Goal: Find specific page/section: Find specific page/section

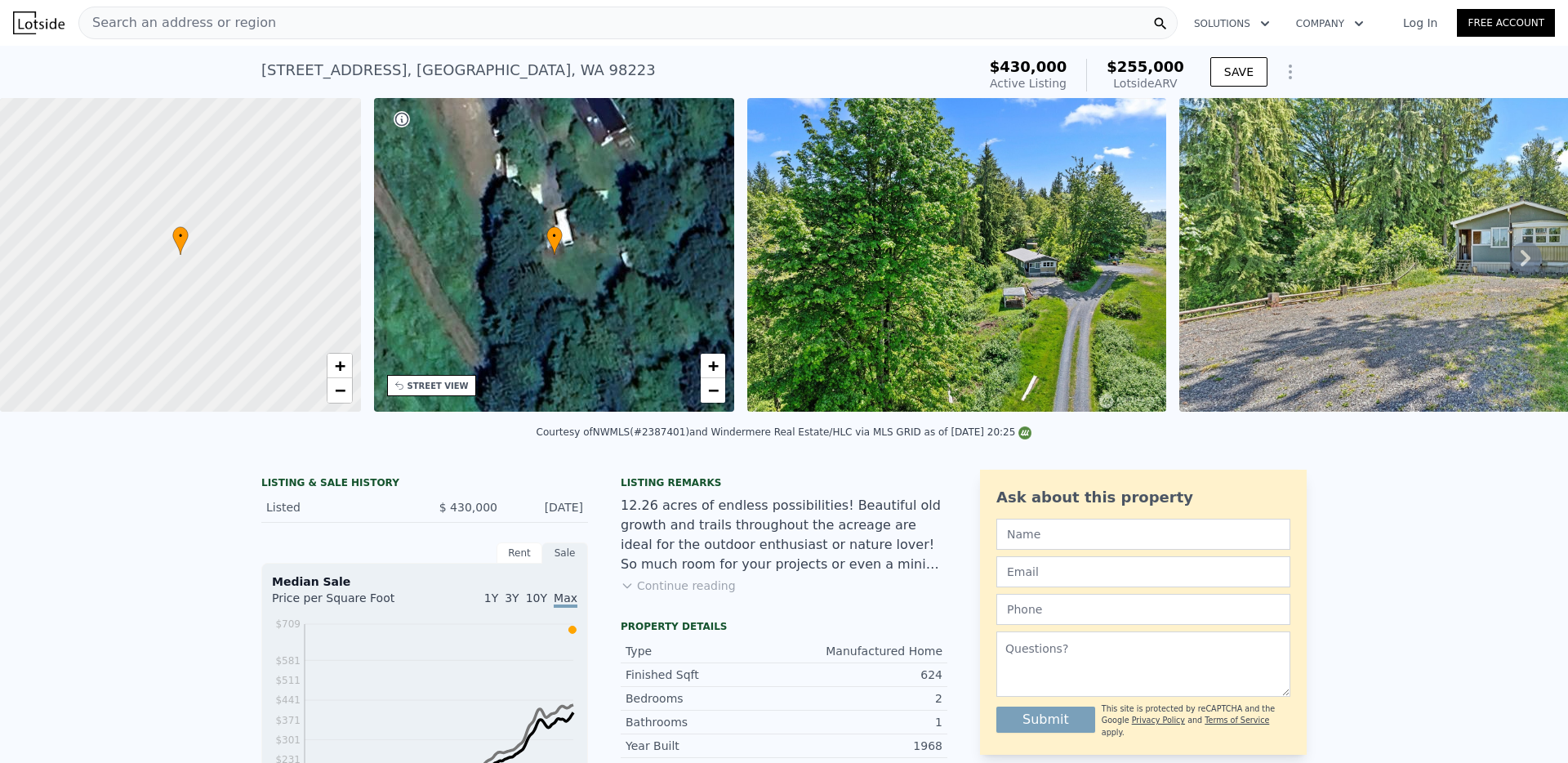
scroll to position [18, 0]
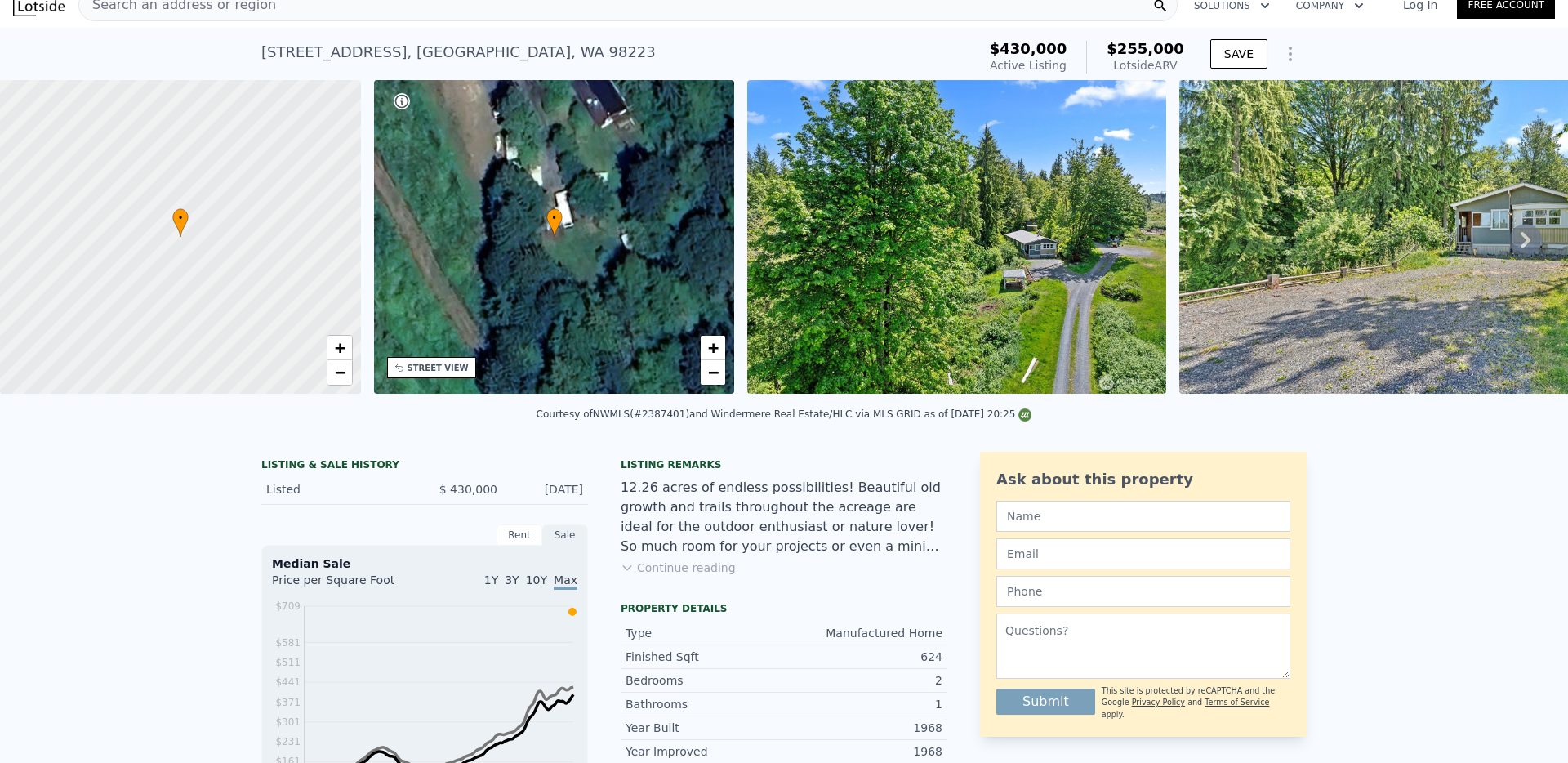
click at [1531, 232] on icon at bounding box center [1526, 240] width 33 height 33
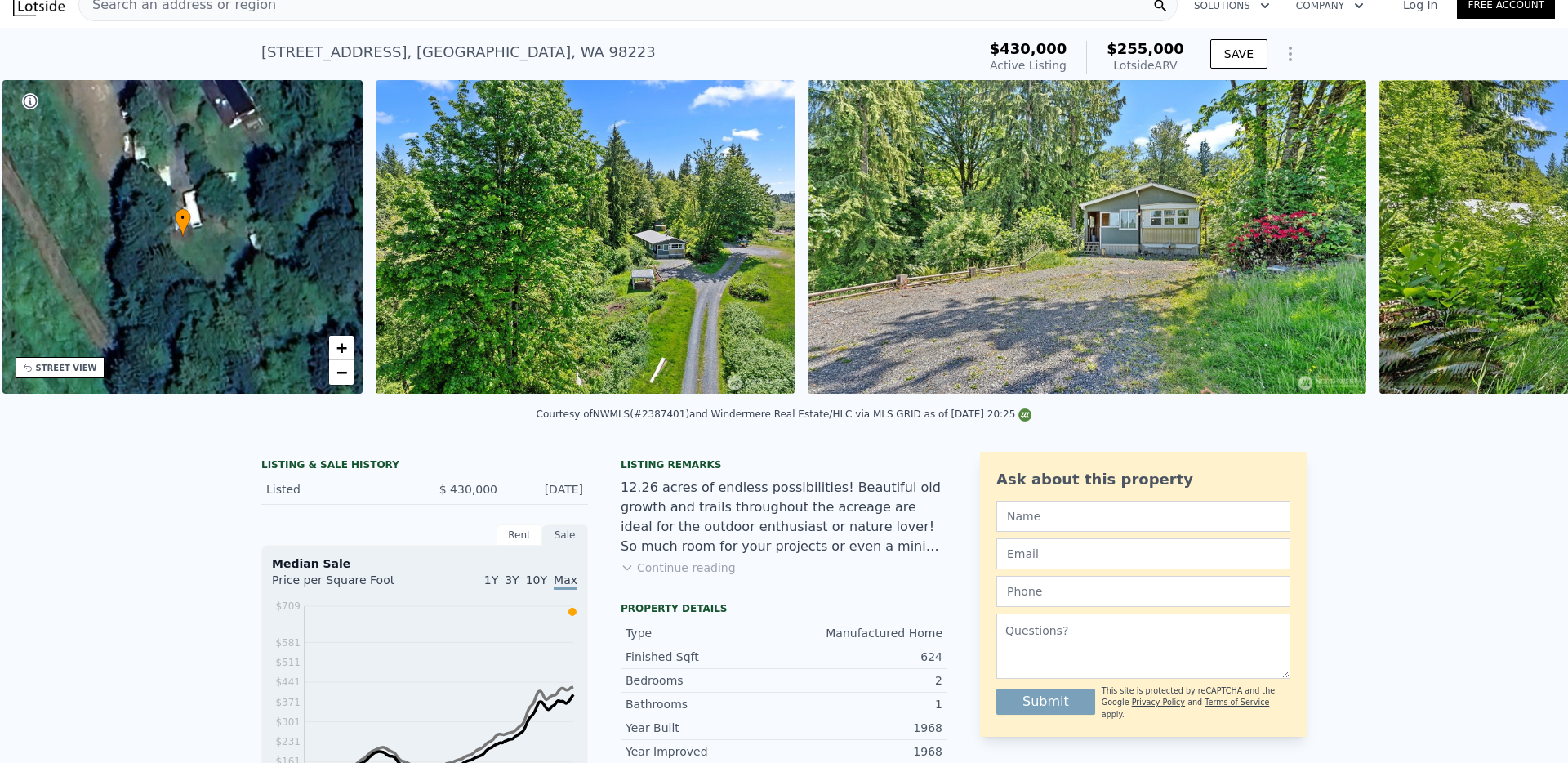
scroll to position [0, 380]
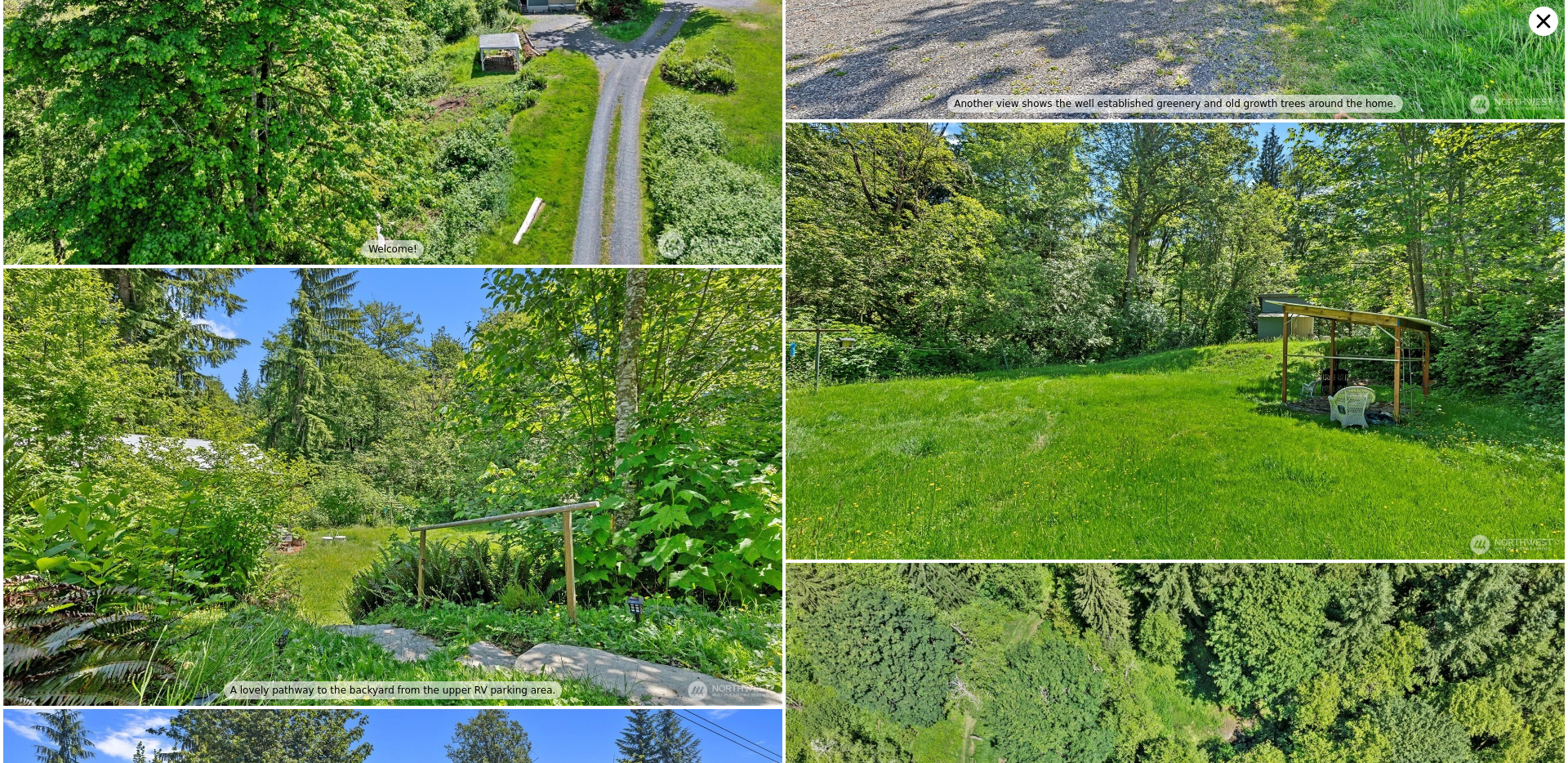
scroll to position [587, 0]
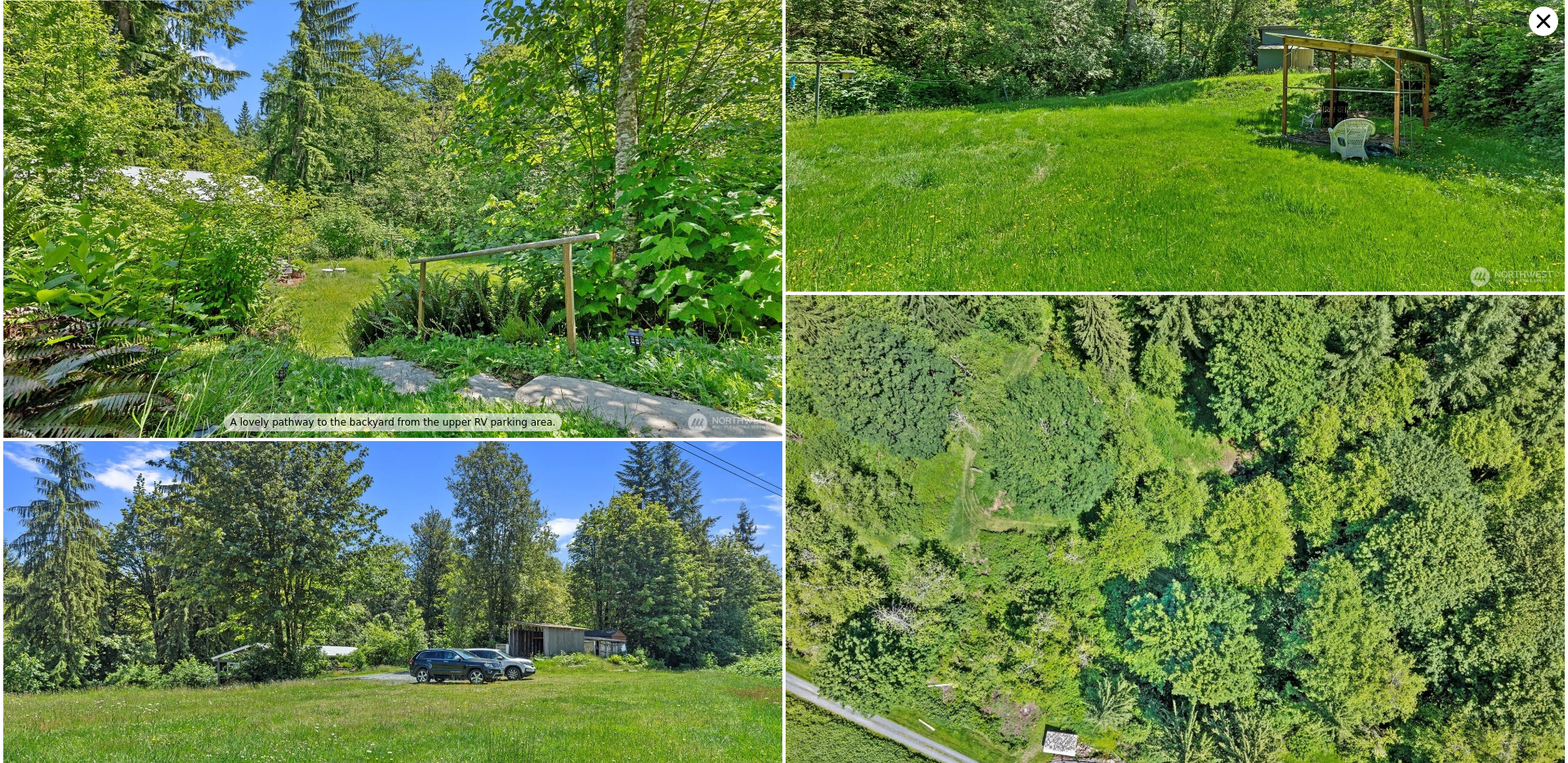
click at [1531, 295] on img at bounding box center [1175, 587] width 779 height 584
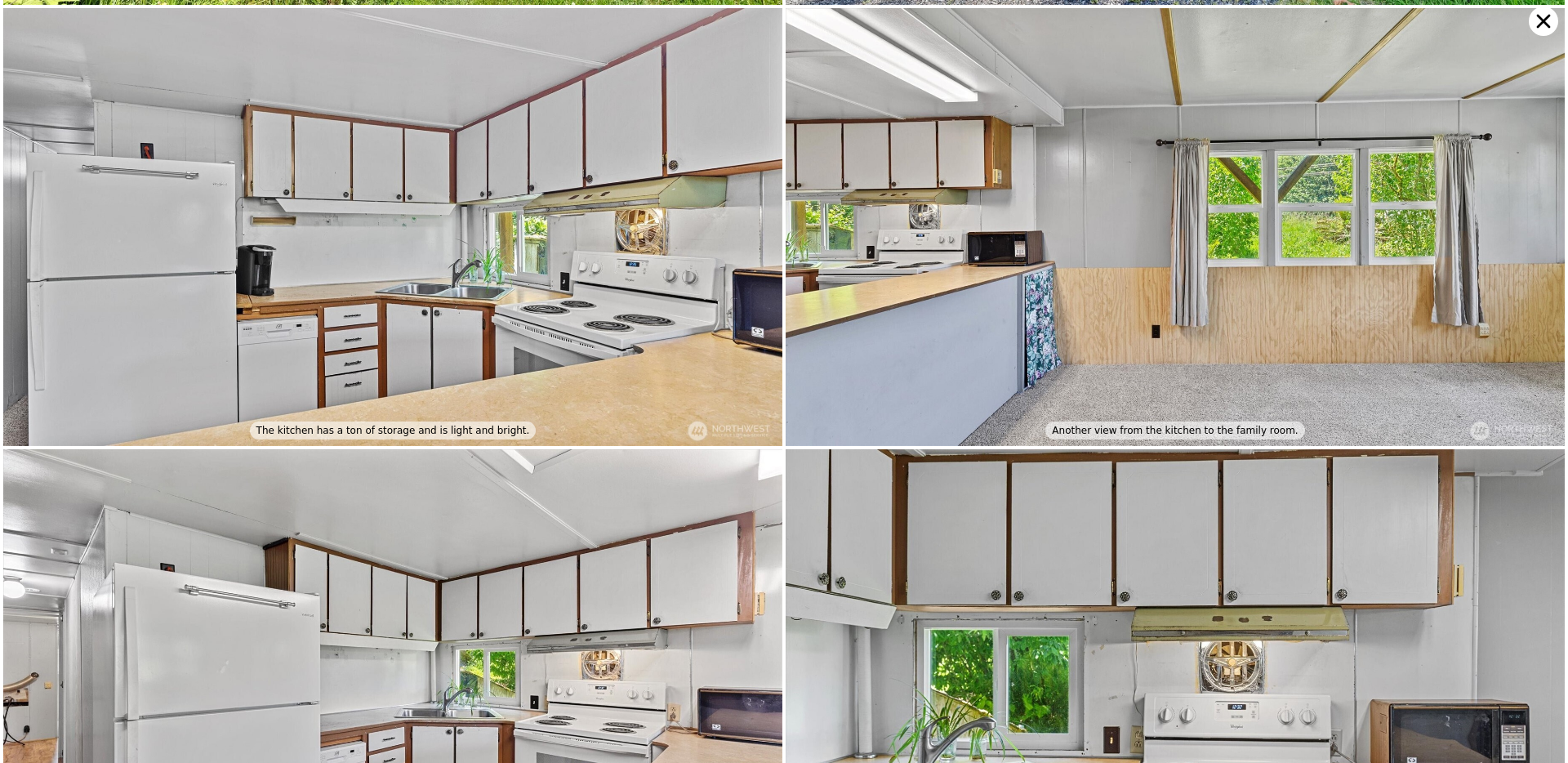
scroll to position [2792, 0]
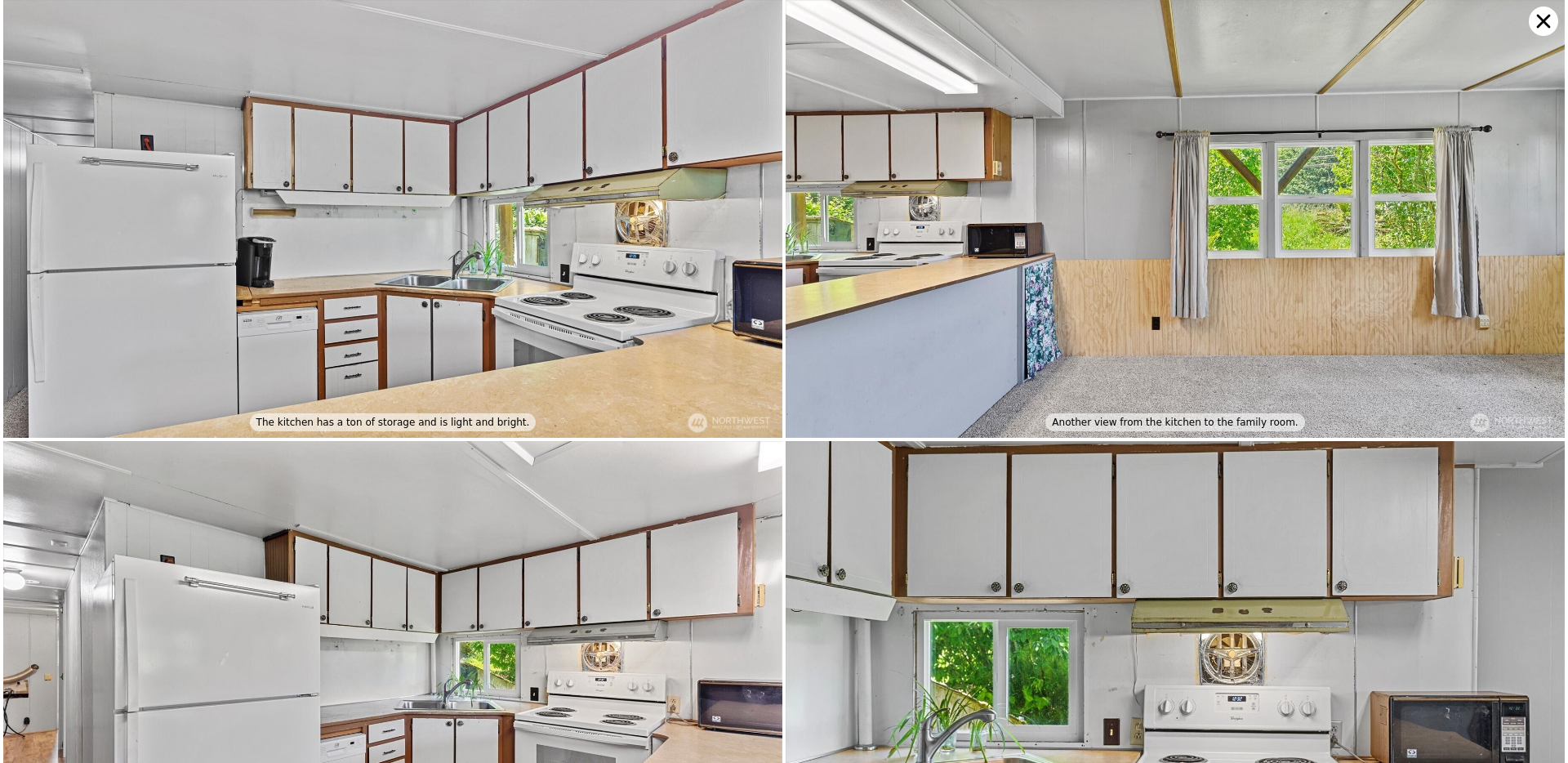
click at [1540, 25] on icon at bounding box center [1544, 21] width 14 height 14
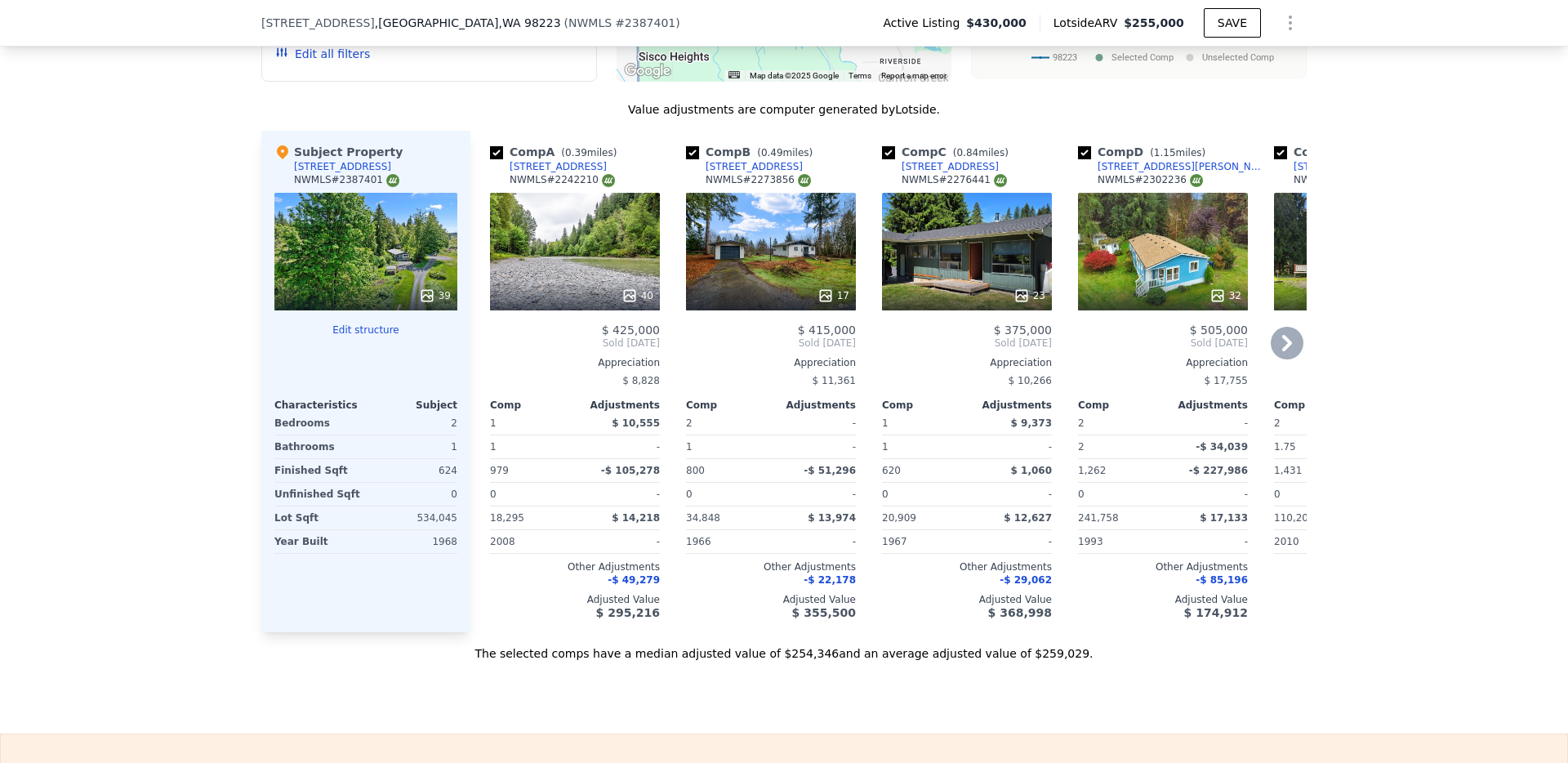
scroll to position [1556, 0]
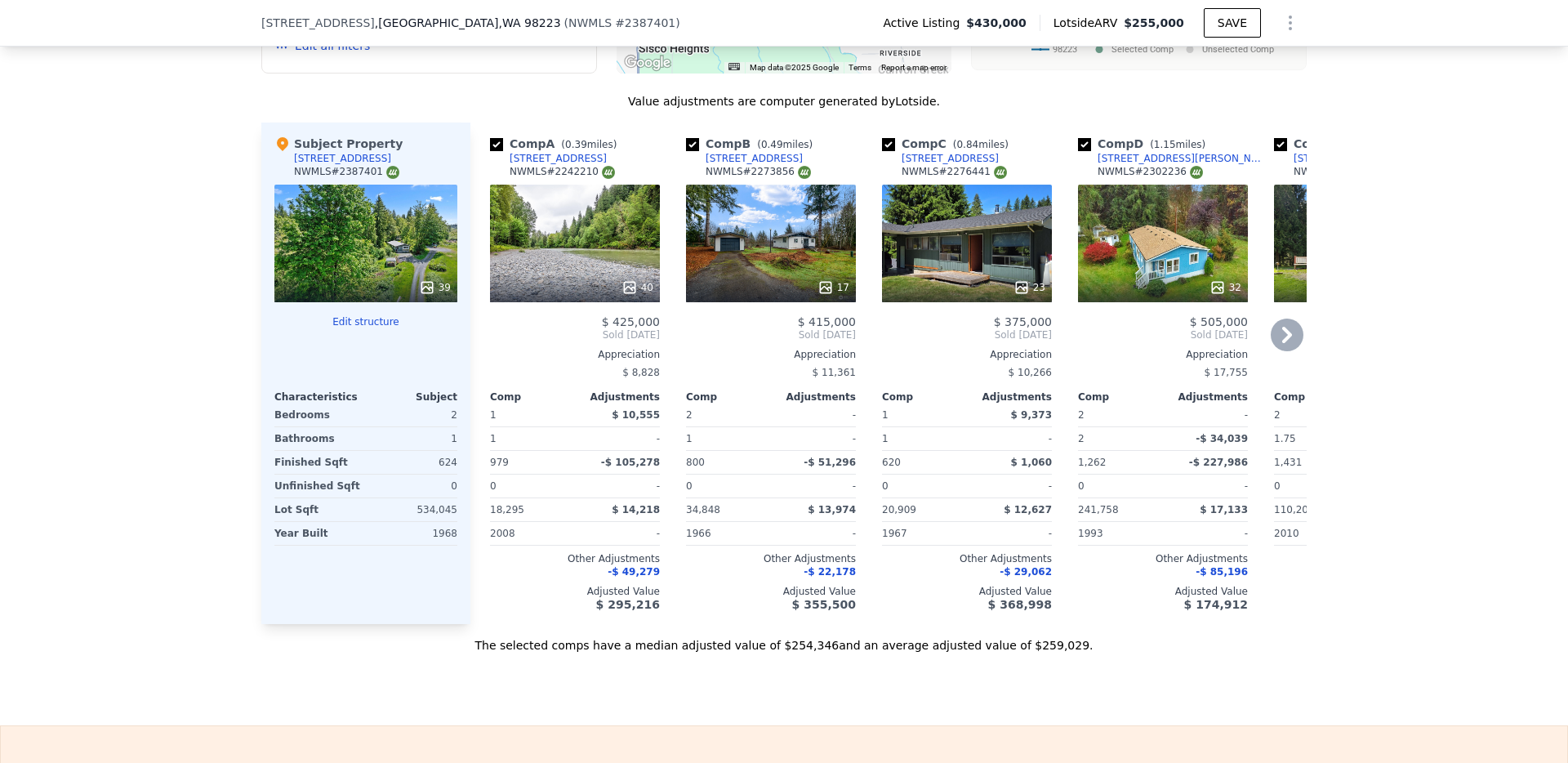
click at [761, 238] on div "17" at bounding box center [770, 243] width 170 height 118
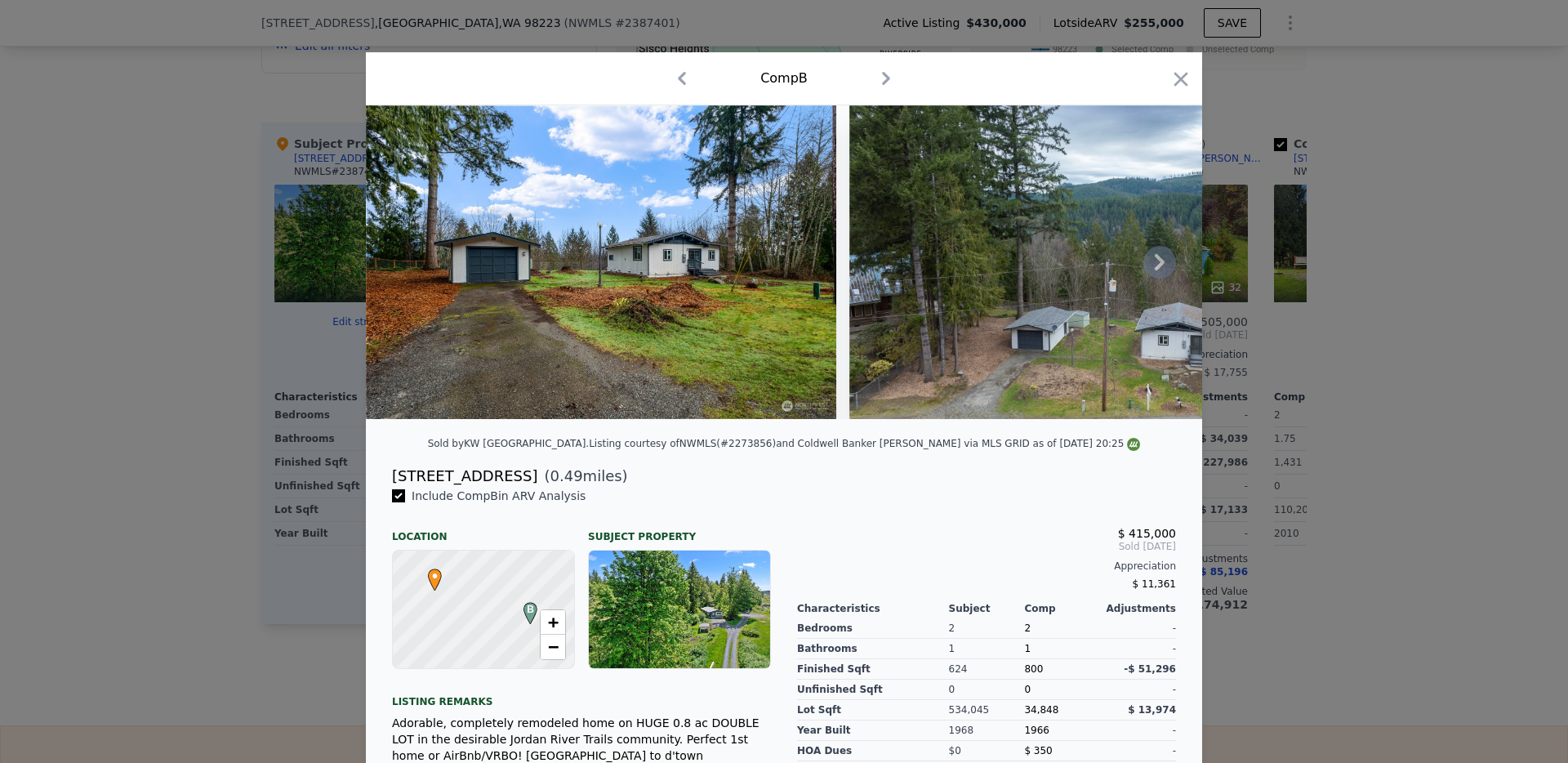
click at [1172, 272] on icon at bounding box center [1160, 263] width 33 height 33
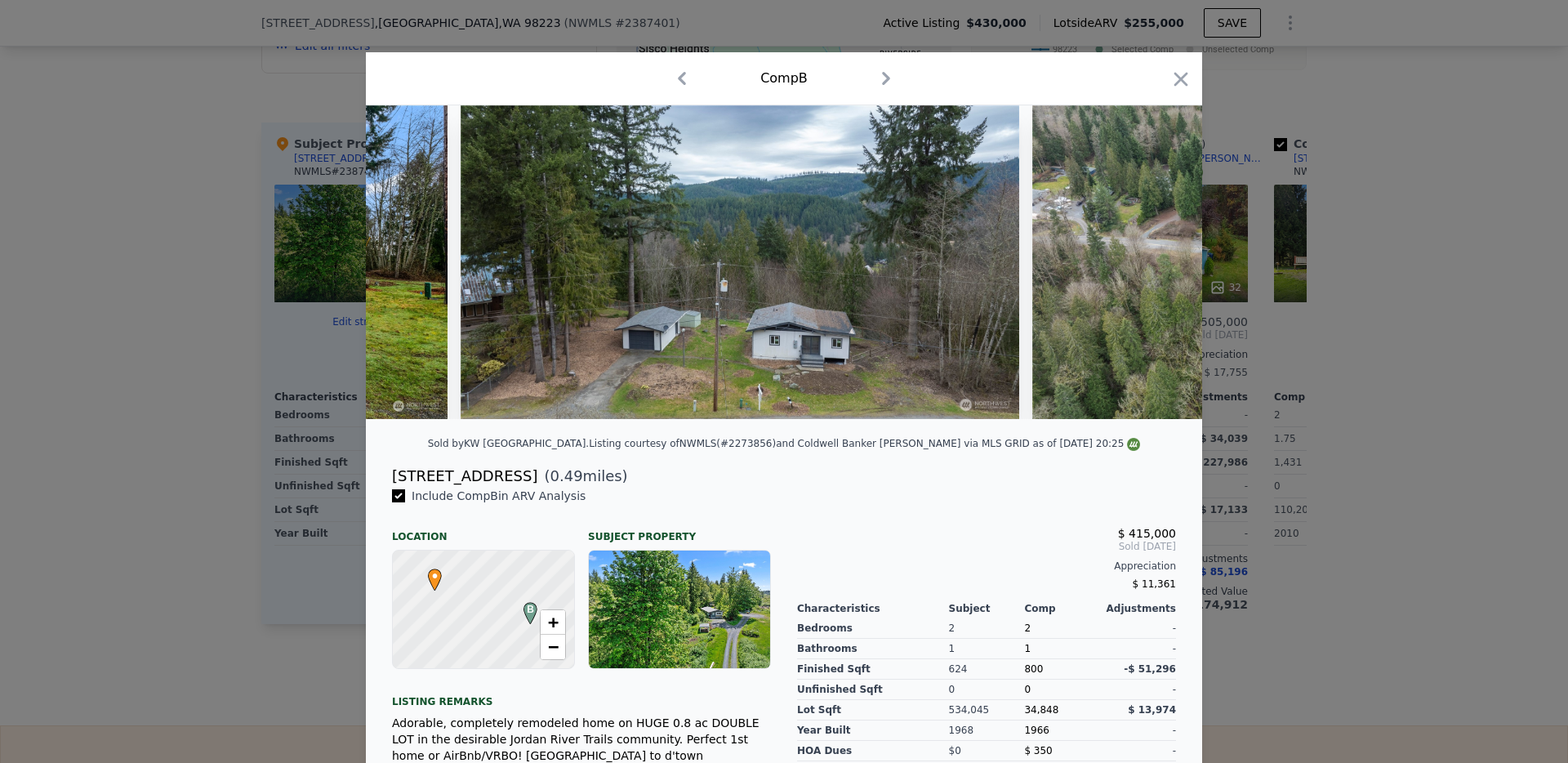
scroll to position [0, 392]
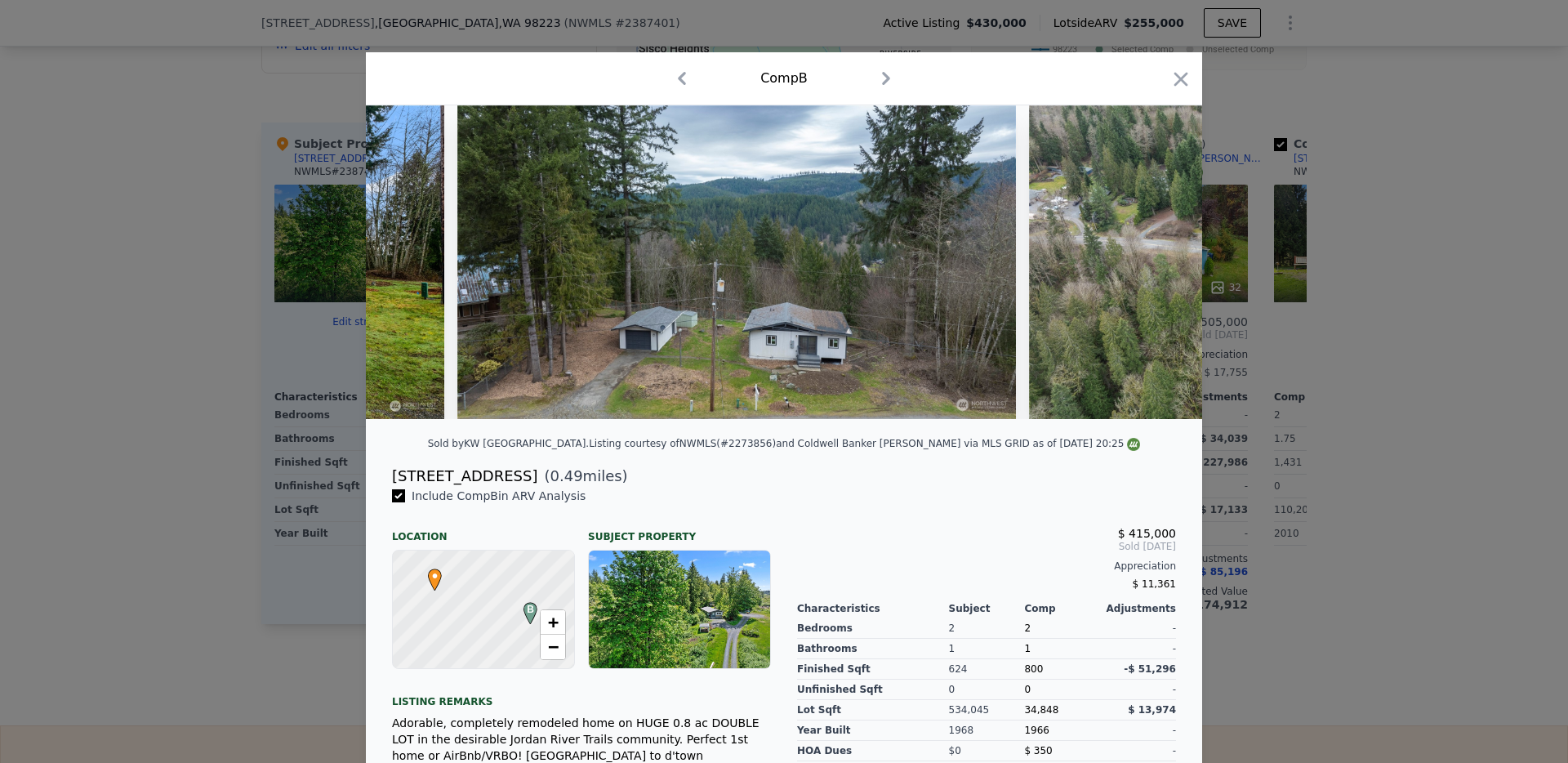
click at [1172, 272] on img at bounding box center [1308, 262] width 558 height 313
click at [1170, 272] on icon at bounding box center [1160, 263] width 33 height 33
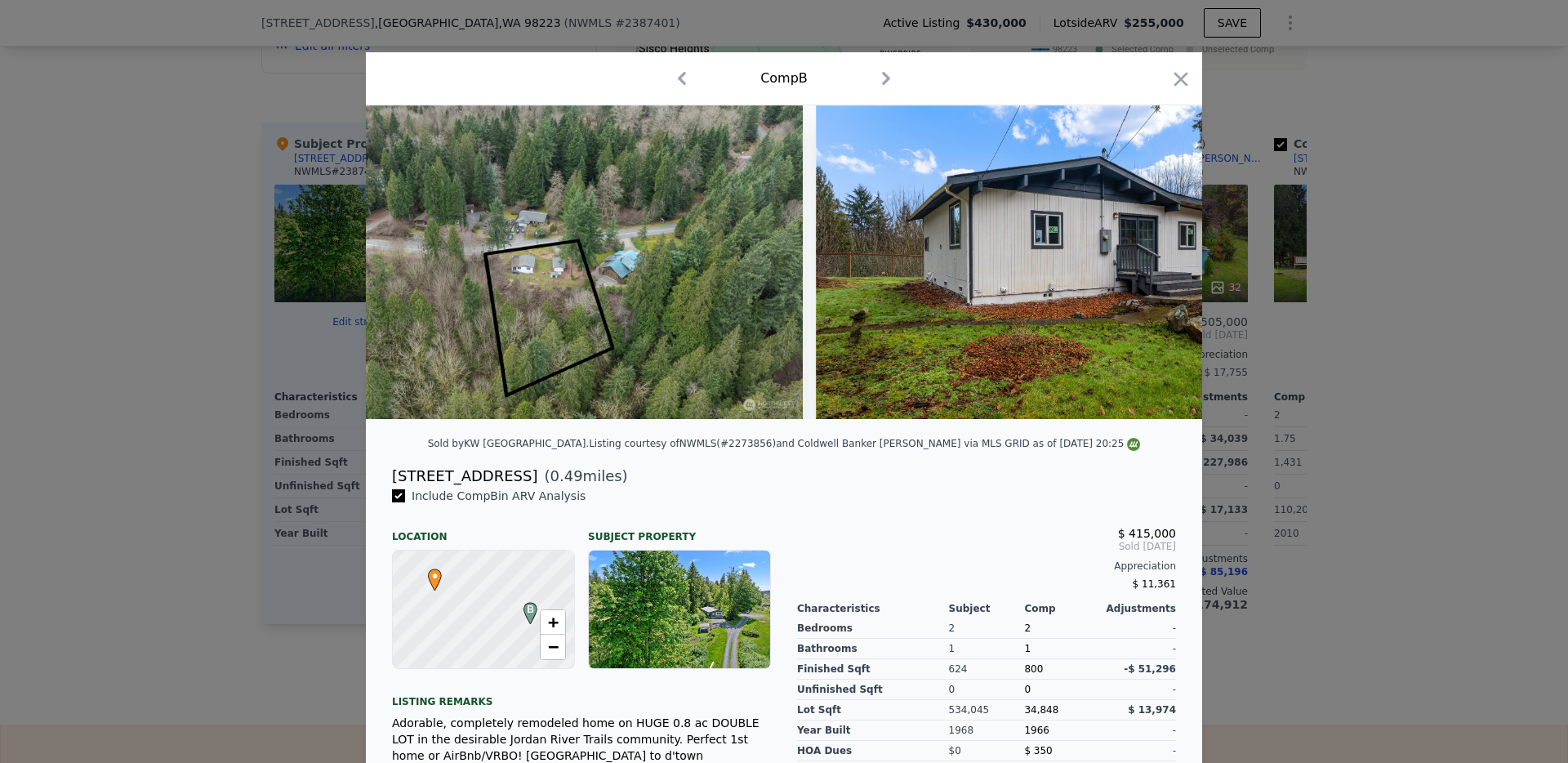
click at [1170, 272] on img at bounding box center [1051, 262] width 471 height 313
click at [1170, 272] on icon at bounding box center [1160, 263] width 33 height 33
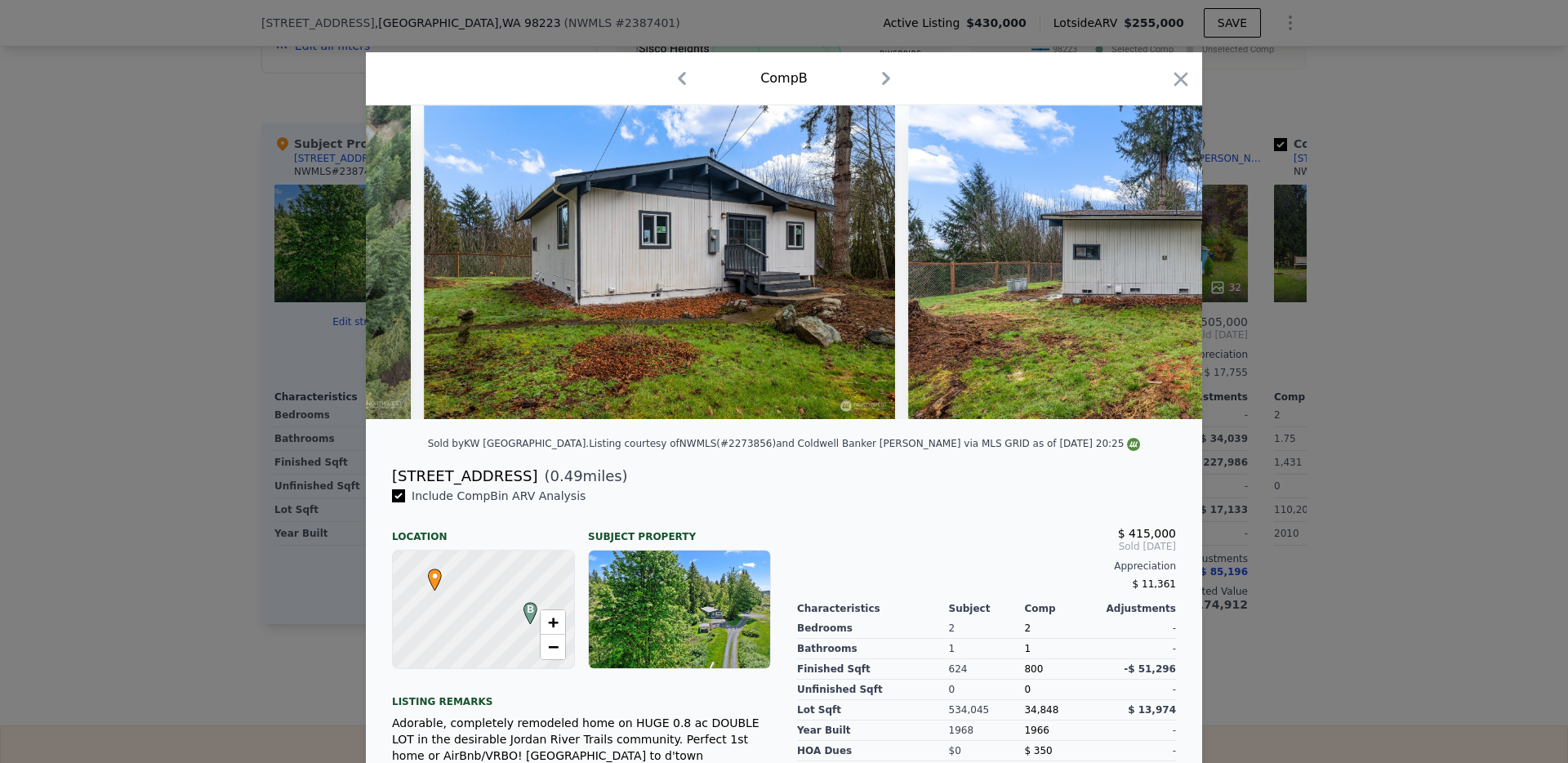
click at [1170, 272] on div at bounding box center [784, 262] width 837 height 313
click at [1170, 272] on icon at bounding box center [1160, 263] width 33 height 33
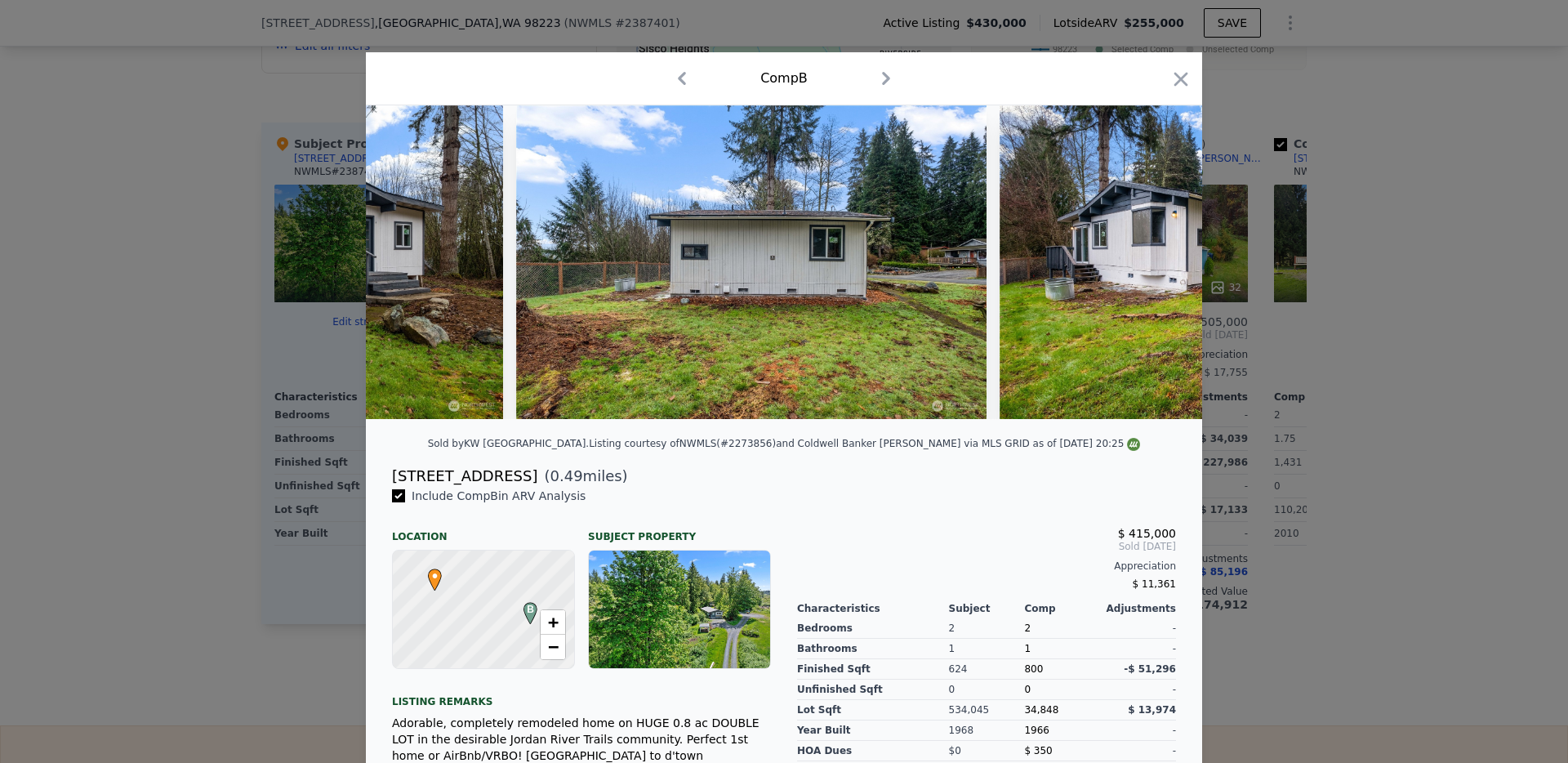
click at [1170, 272] on img at bounding box center [1235, 262] width 471 height 313
click at [1170, 272] on icon at bounding box center [1160, 263] width 33 height 33
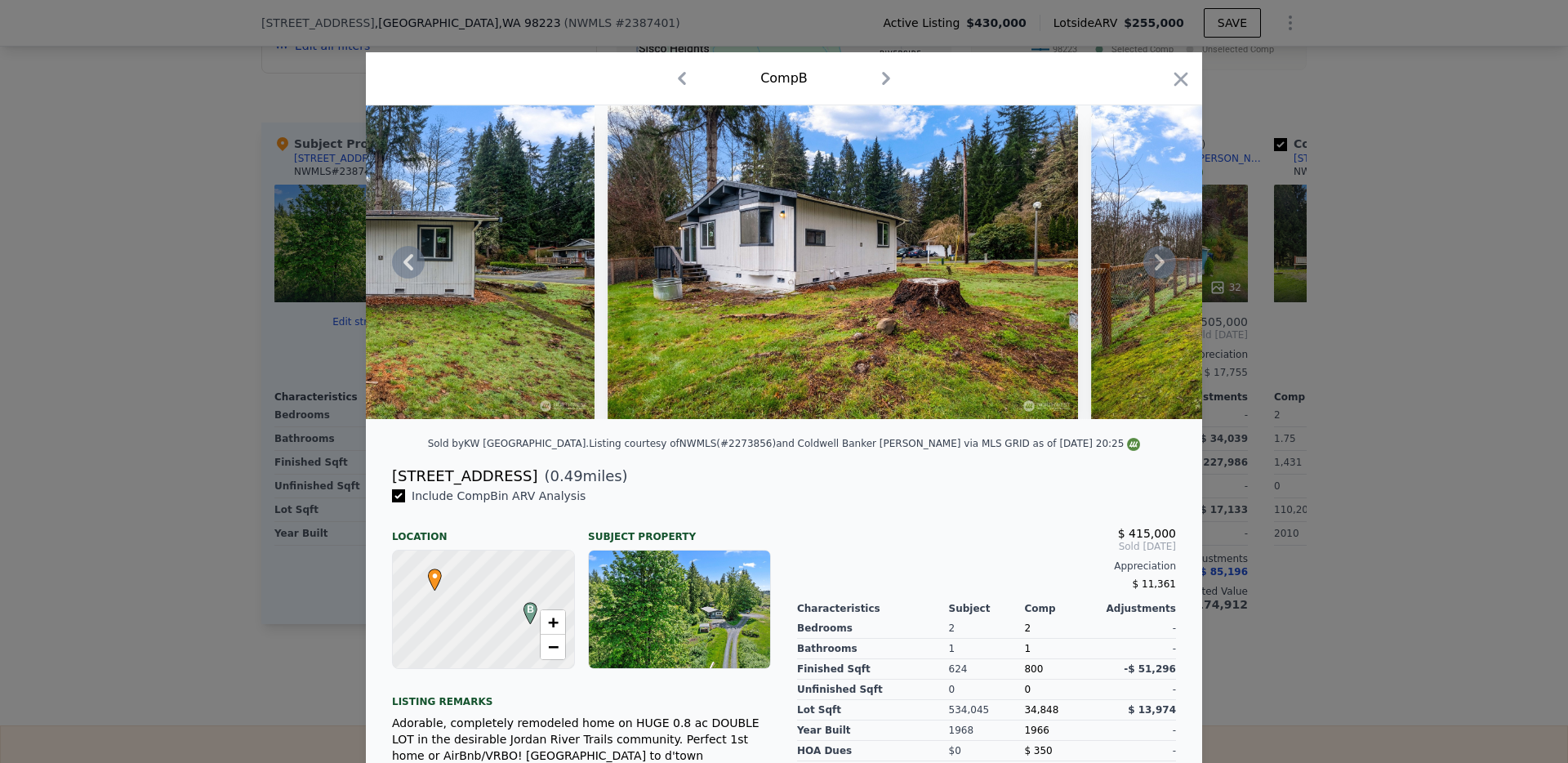
click at [1170, 272] on icon at bounding box center [1160, 263] width 33 height 33
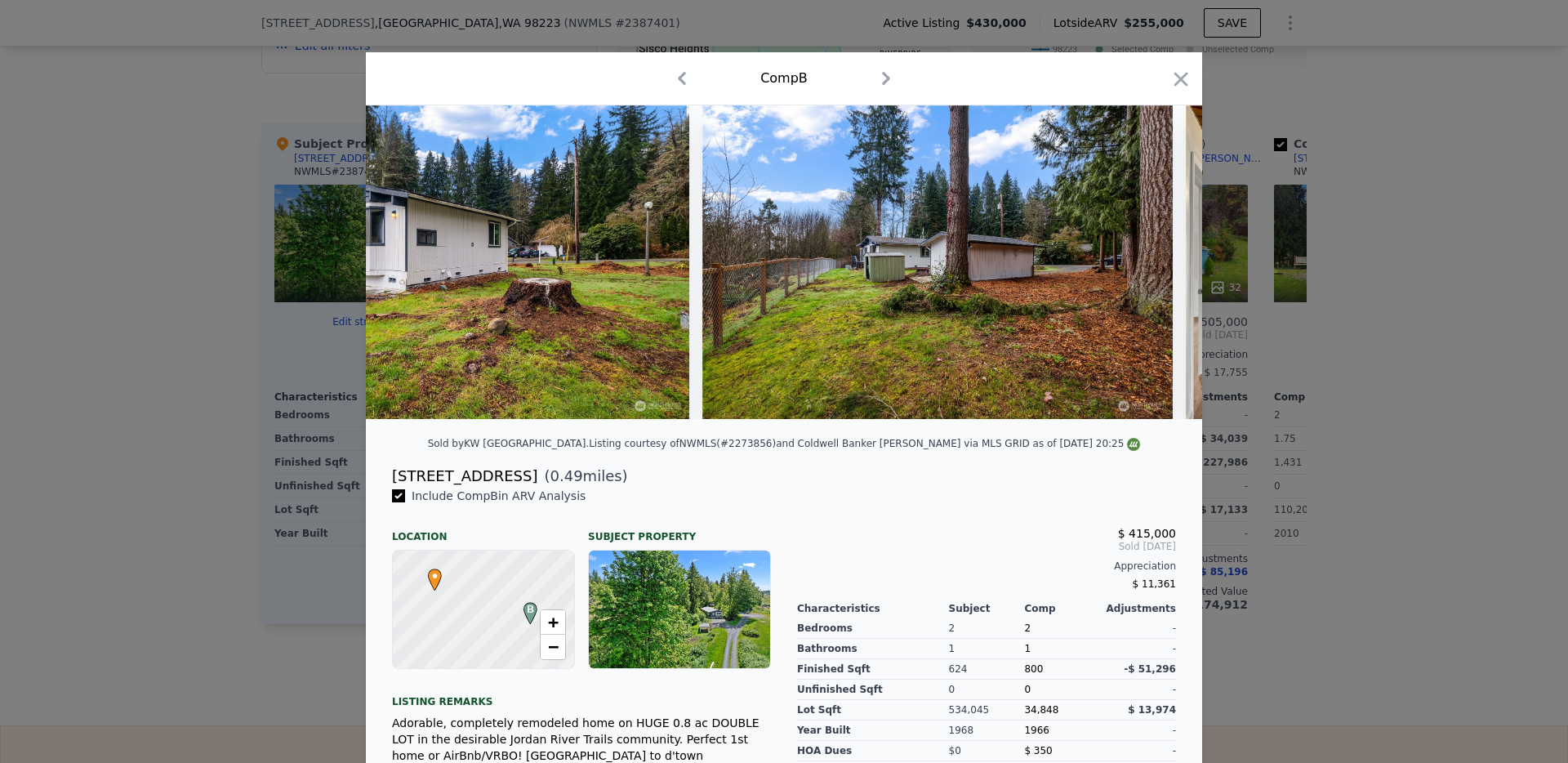
scroll to position [0, 2745]
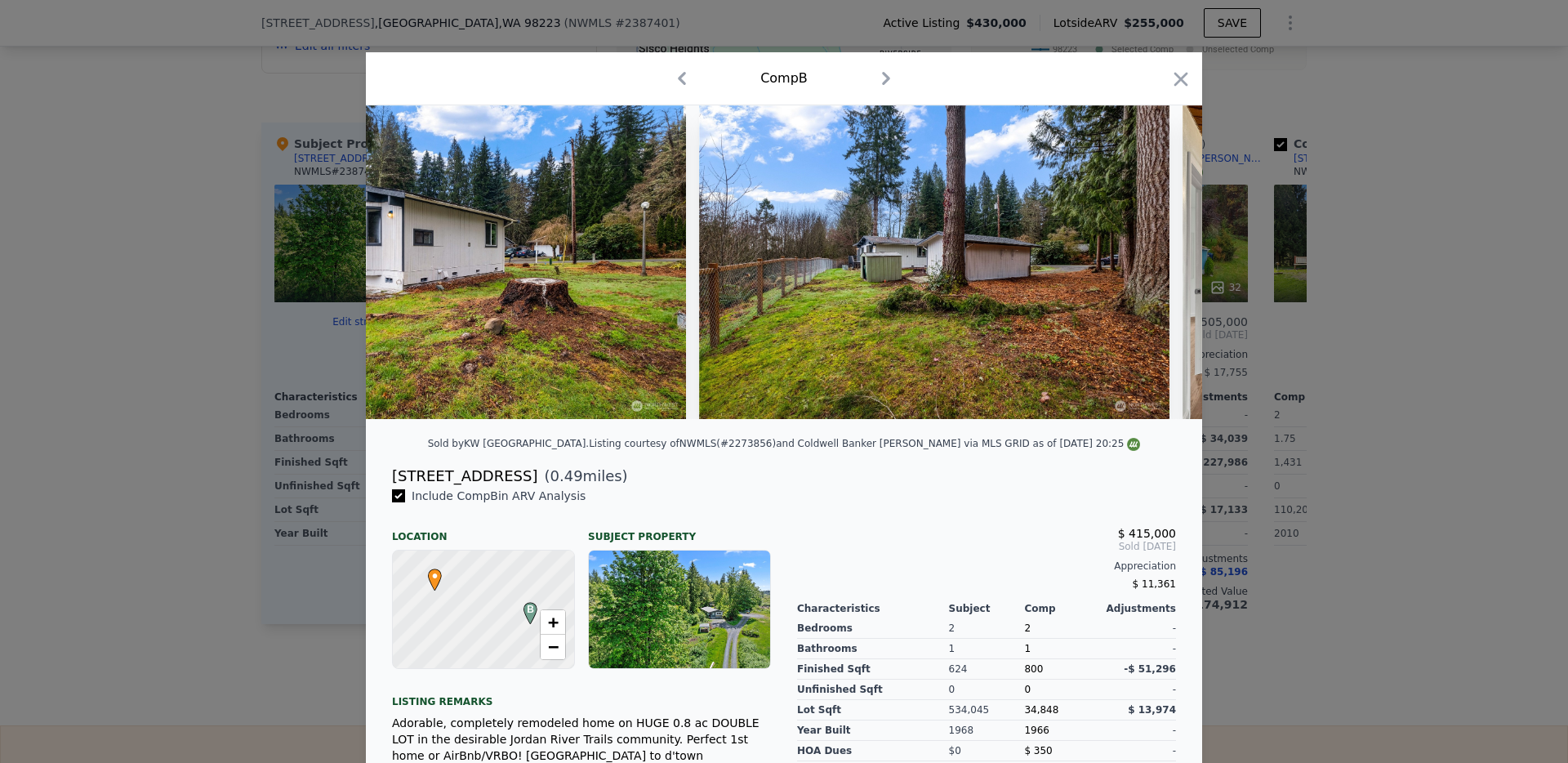
click at [1170, 272] on div at bounding box center [784, 262] width 837 height 313
click at [1170, 272] on icon at bounding box center [1160, 263] width 33 height 33
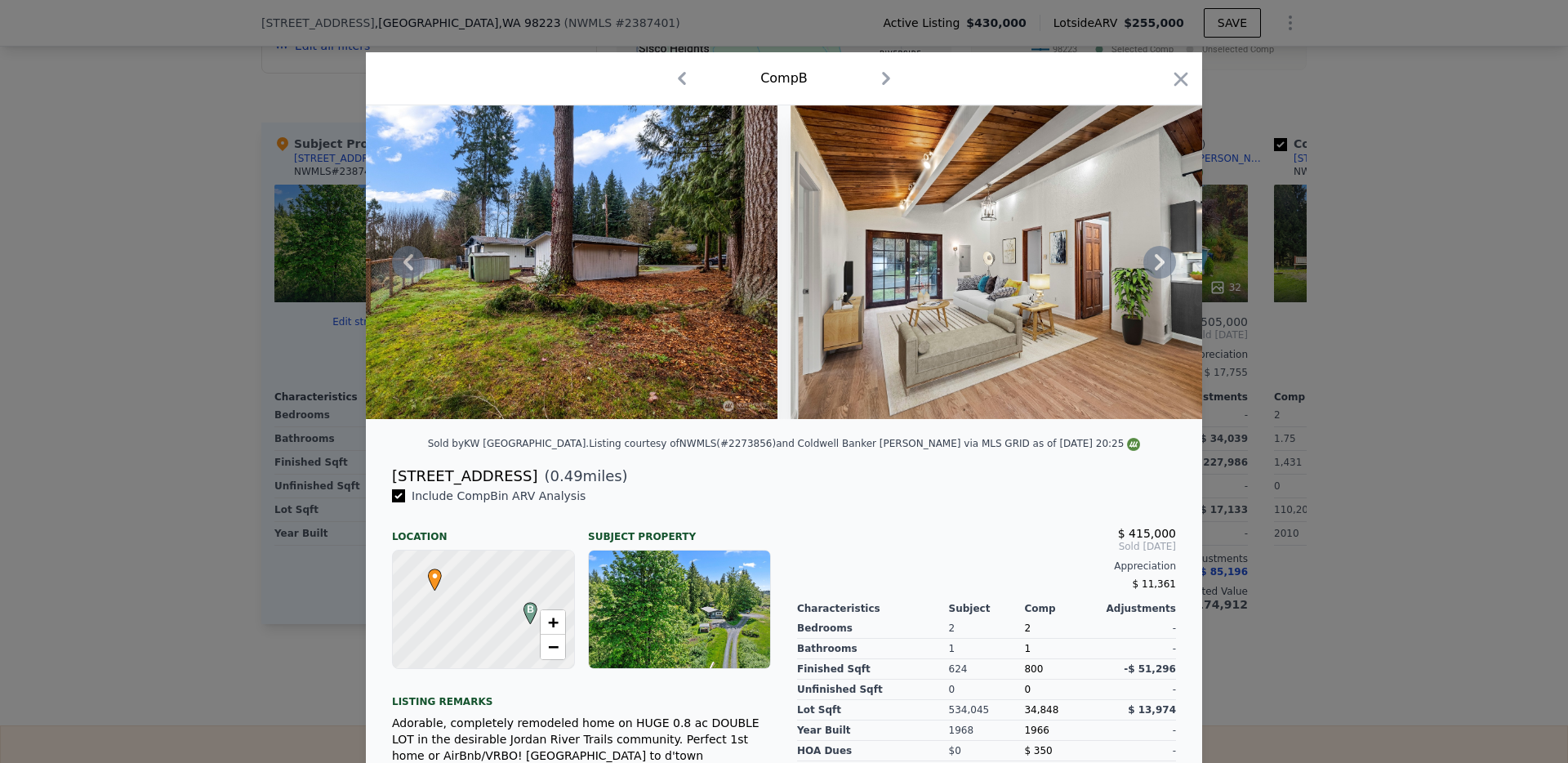
click at [1170, 271] on icon at bounding box center [1160, 263] width 33 height 33
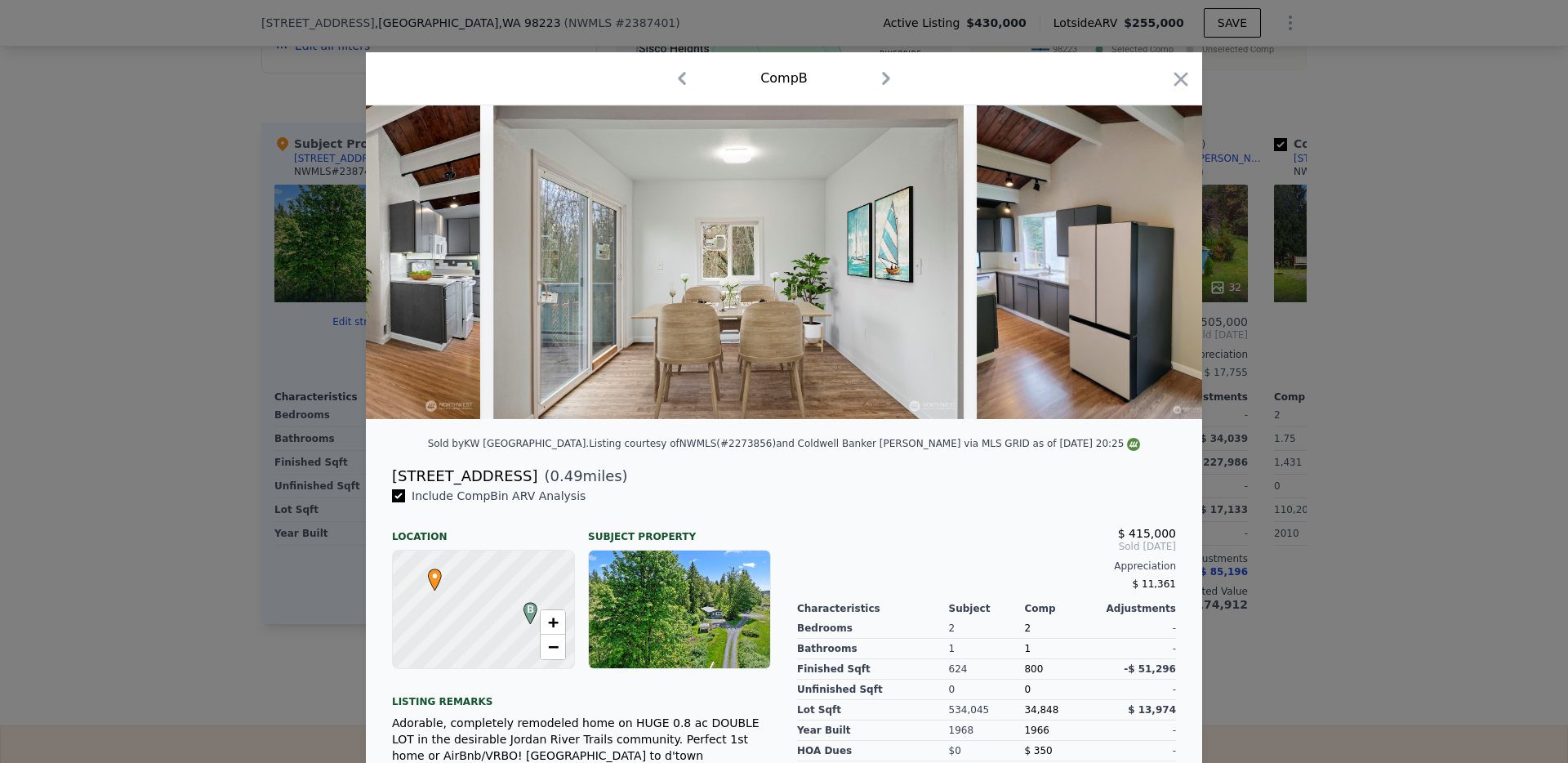
scroll to position [0, 3921]
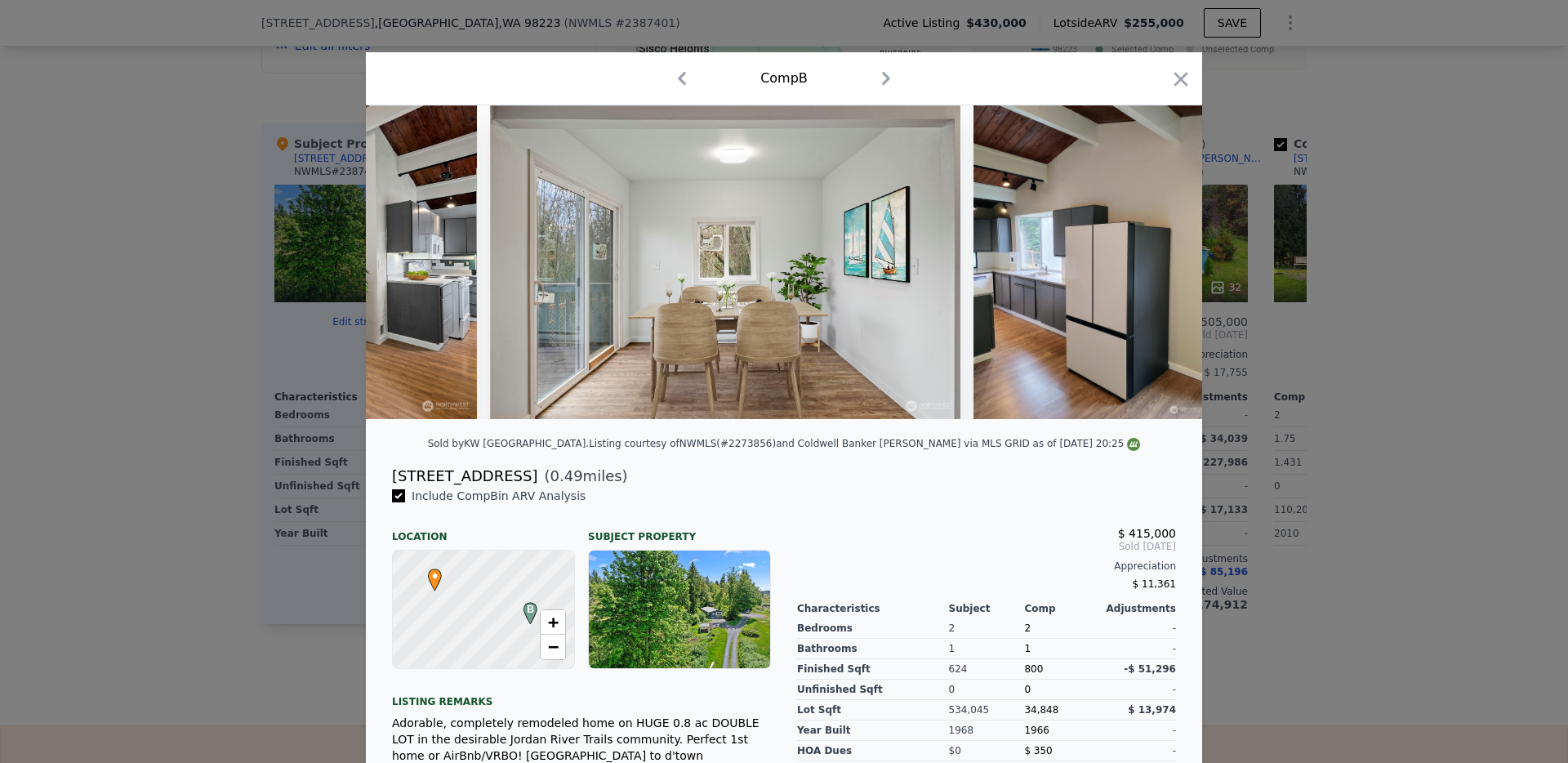
click at [1170, 271] on img at bounding box center [1091, 262] width 235 height 313
click at [1167, 90] on div "Comp B" at bounding box center [784, 78] width 810 height 26
click at [1186, 80] on icon "button" at bounding box center [1182, 80] width 23 height 23
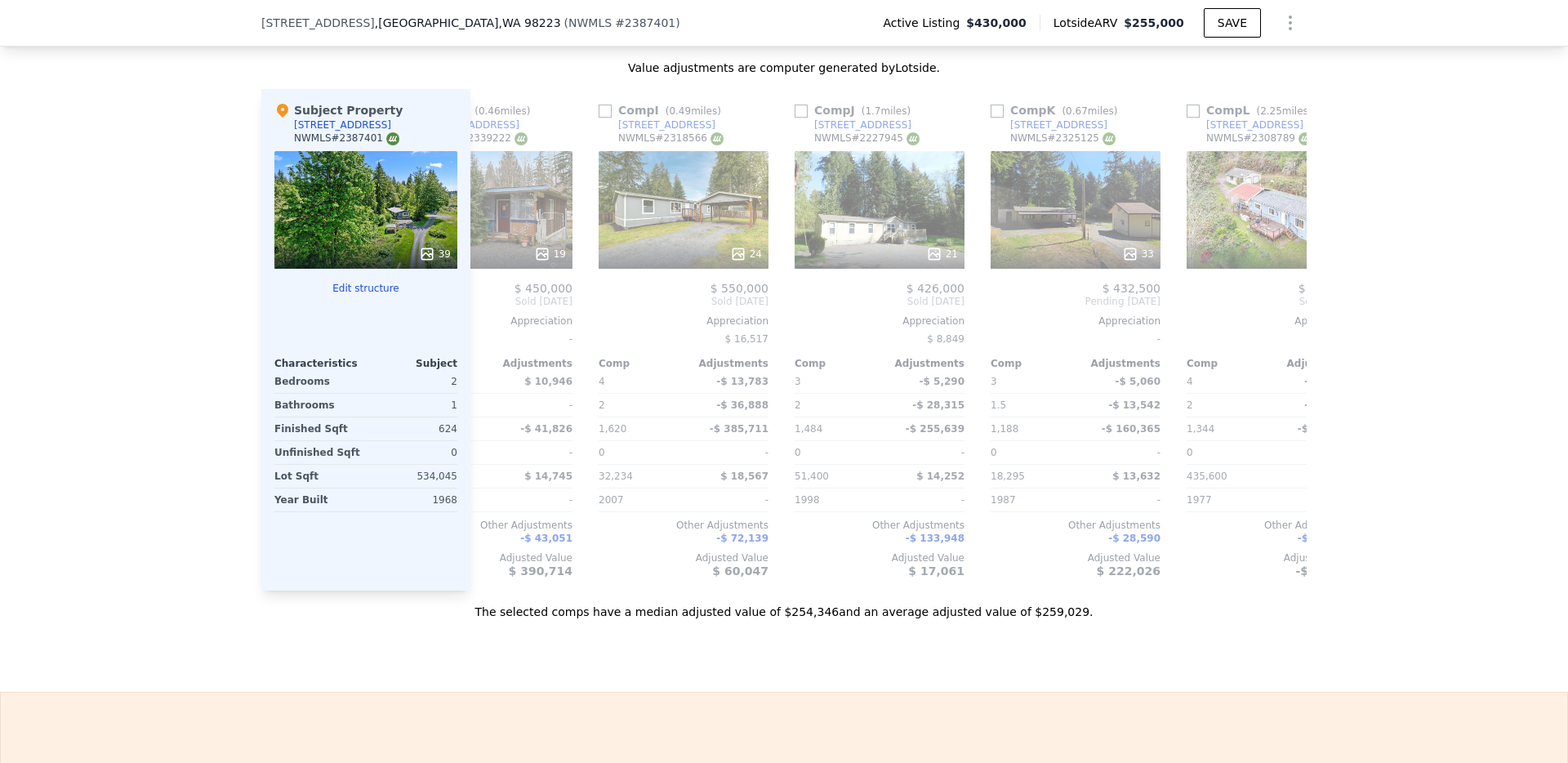
scroll to position [0, 1555]
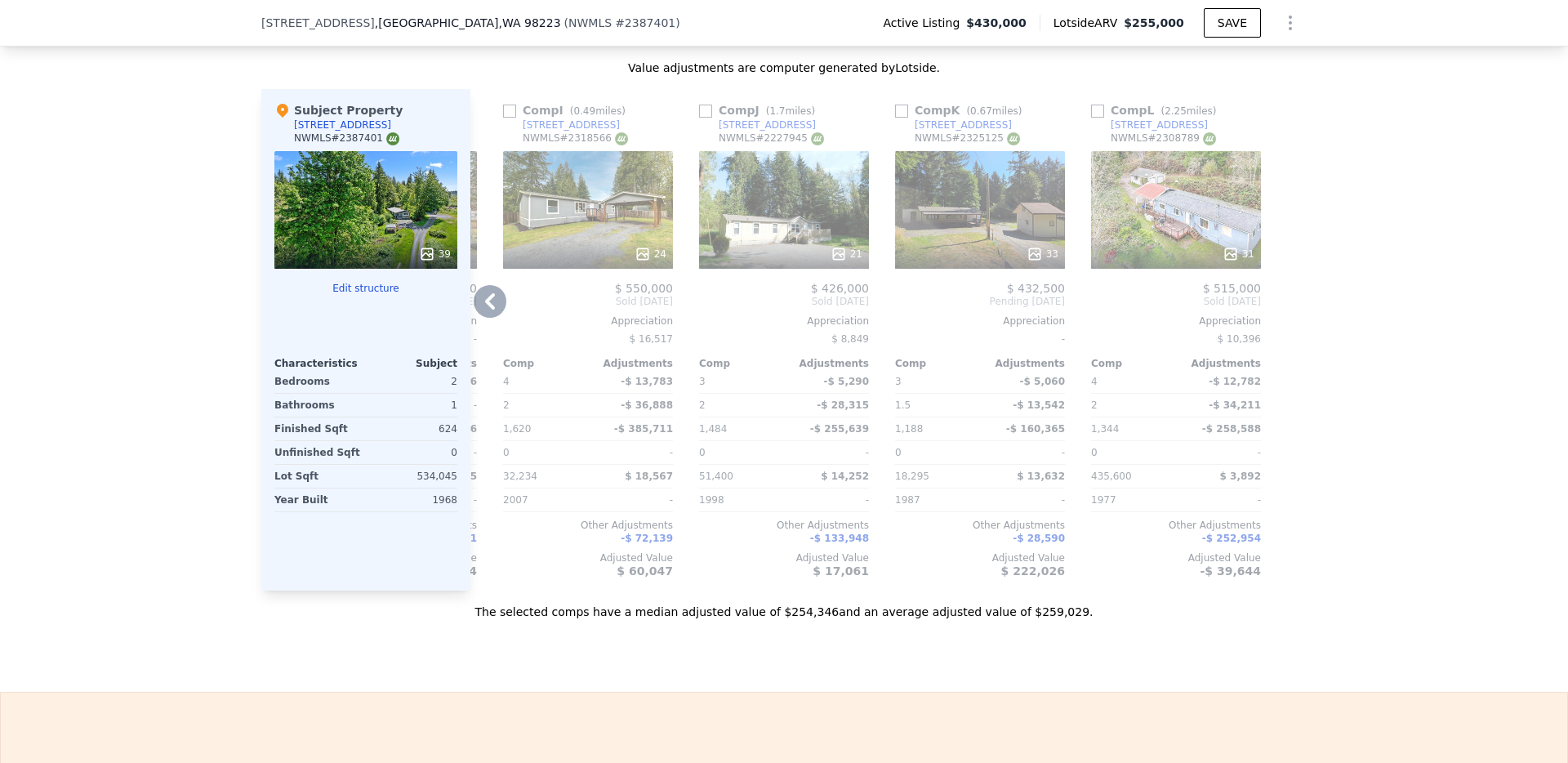
click at [1159, 234] on div "31" at bounding box center [1176, 209] width 170 height 118
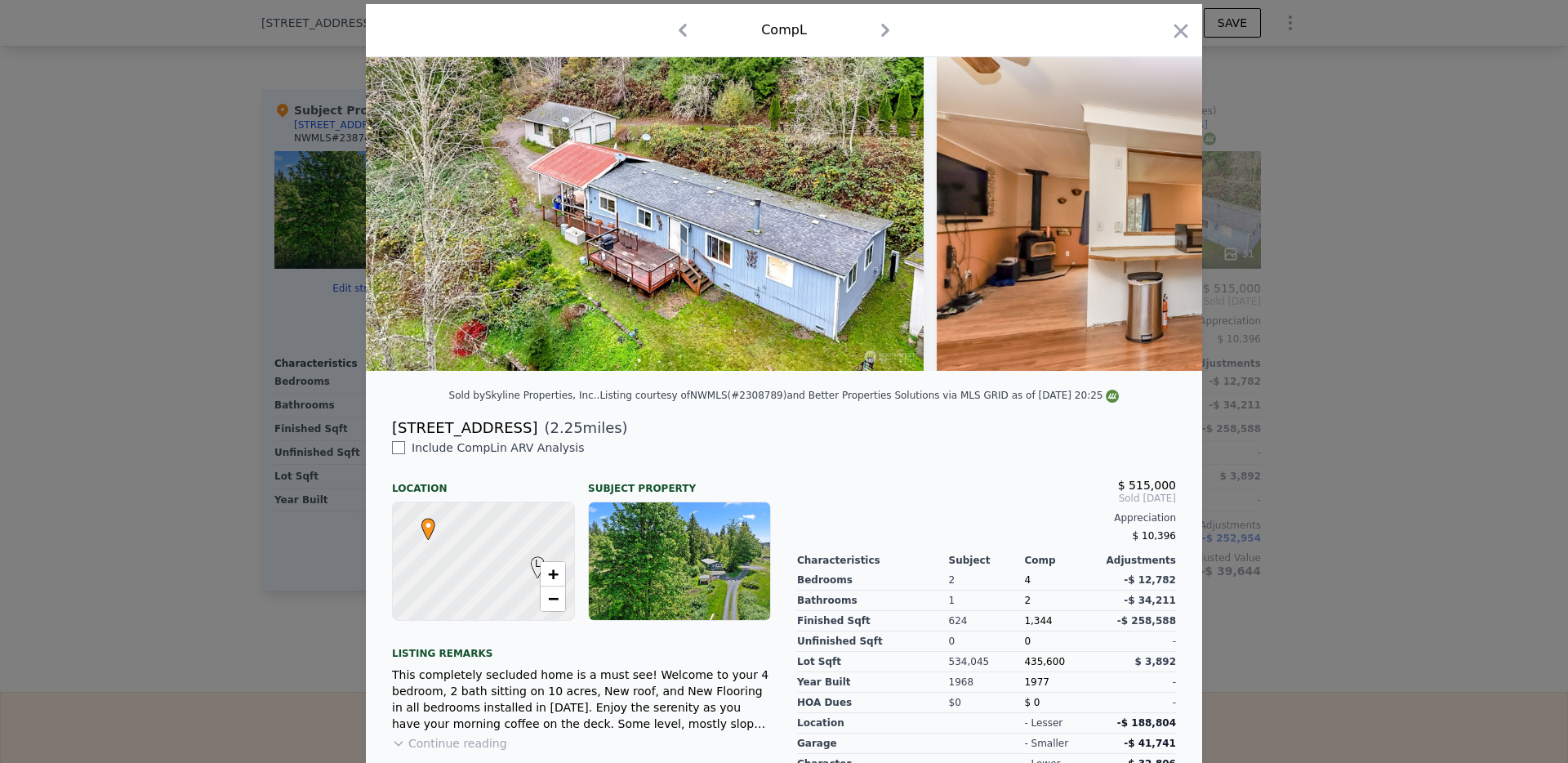
scroll to position [64, 0]
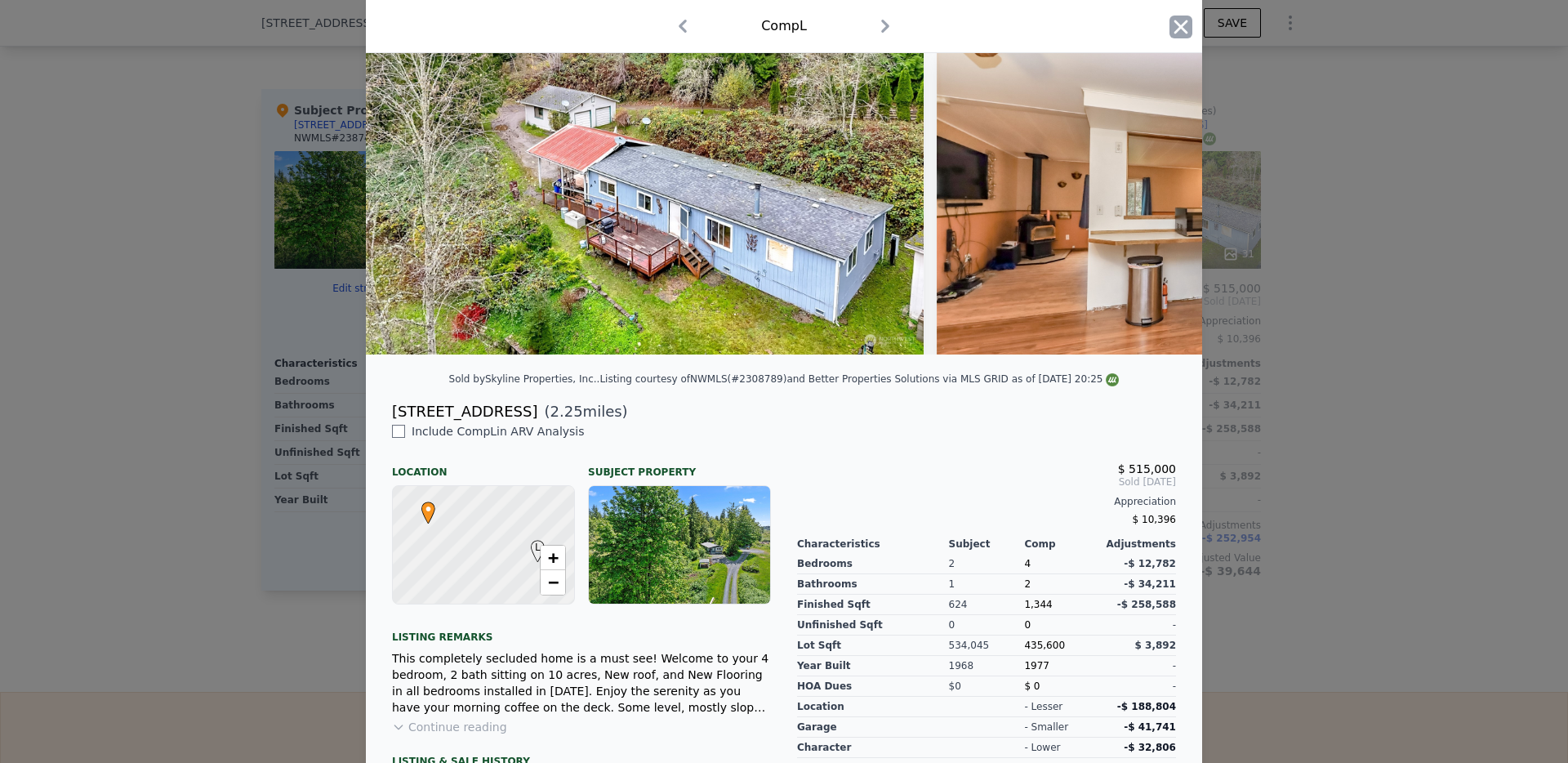
click at [1173, 26] on icon "button" at bounding box center [1182, 27] width 23 height 23
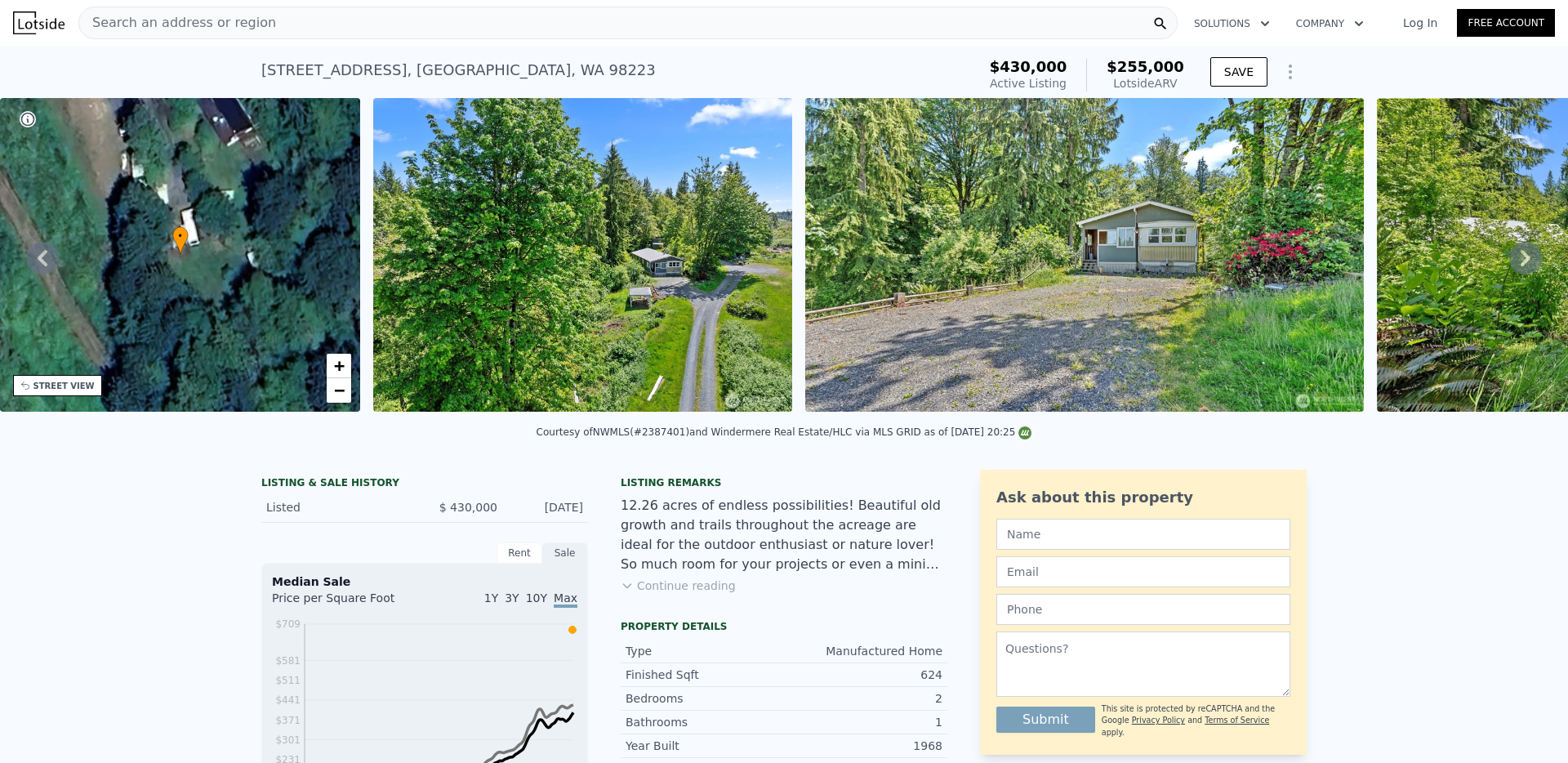
click at [1530, 251] on icon at bounding box center [1526, 259] width 33 height 33
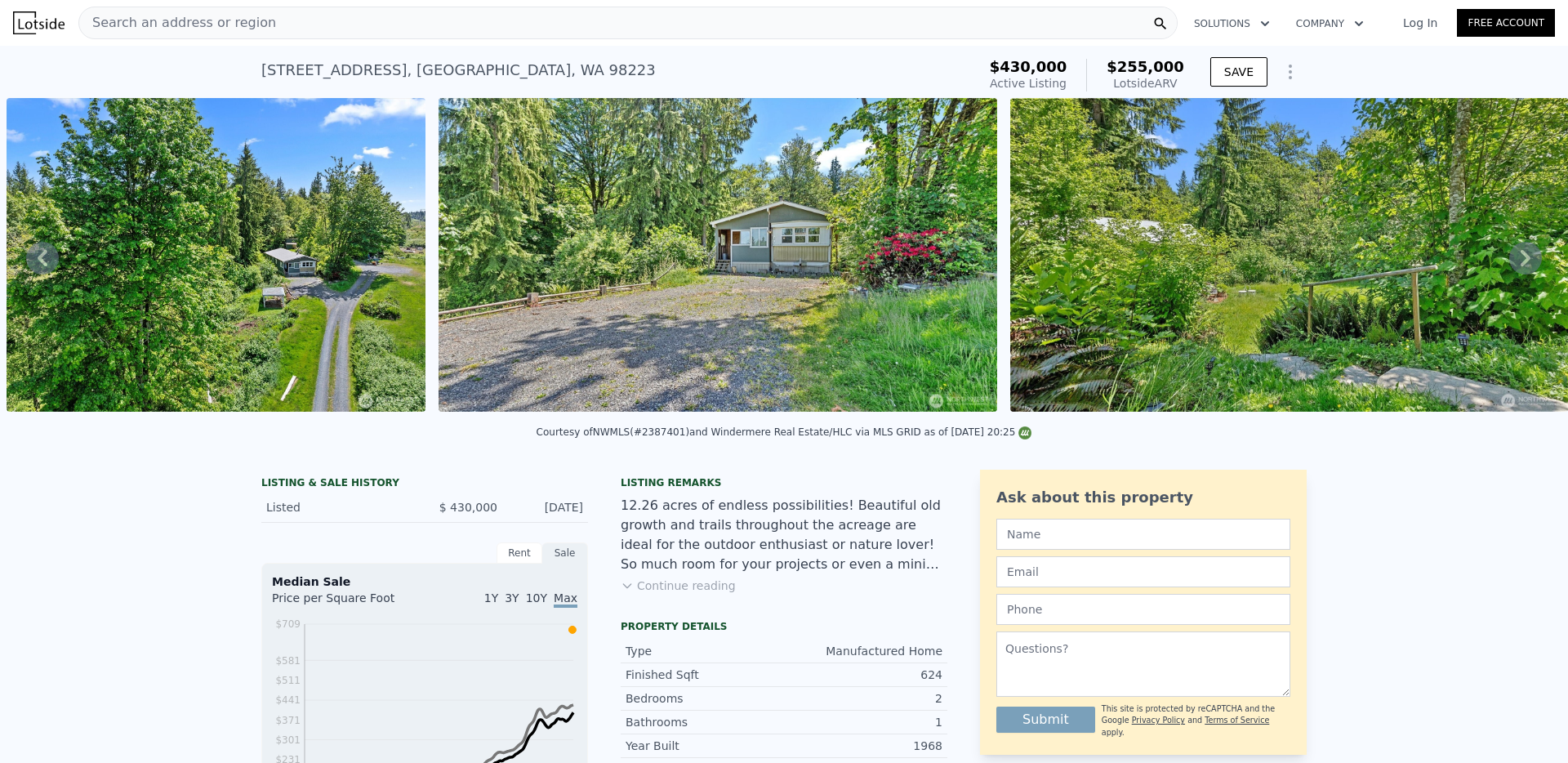
click at [1530, 251] on icon at bounding box center [1526, 259] width 33 height 33
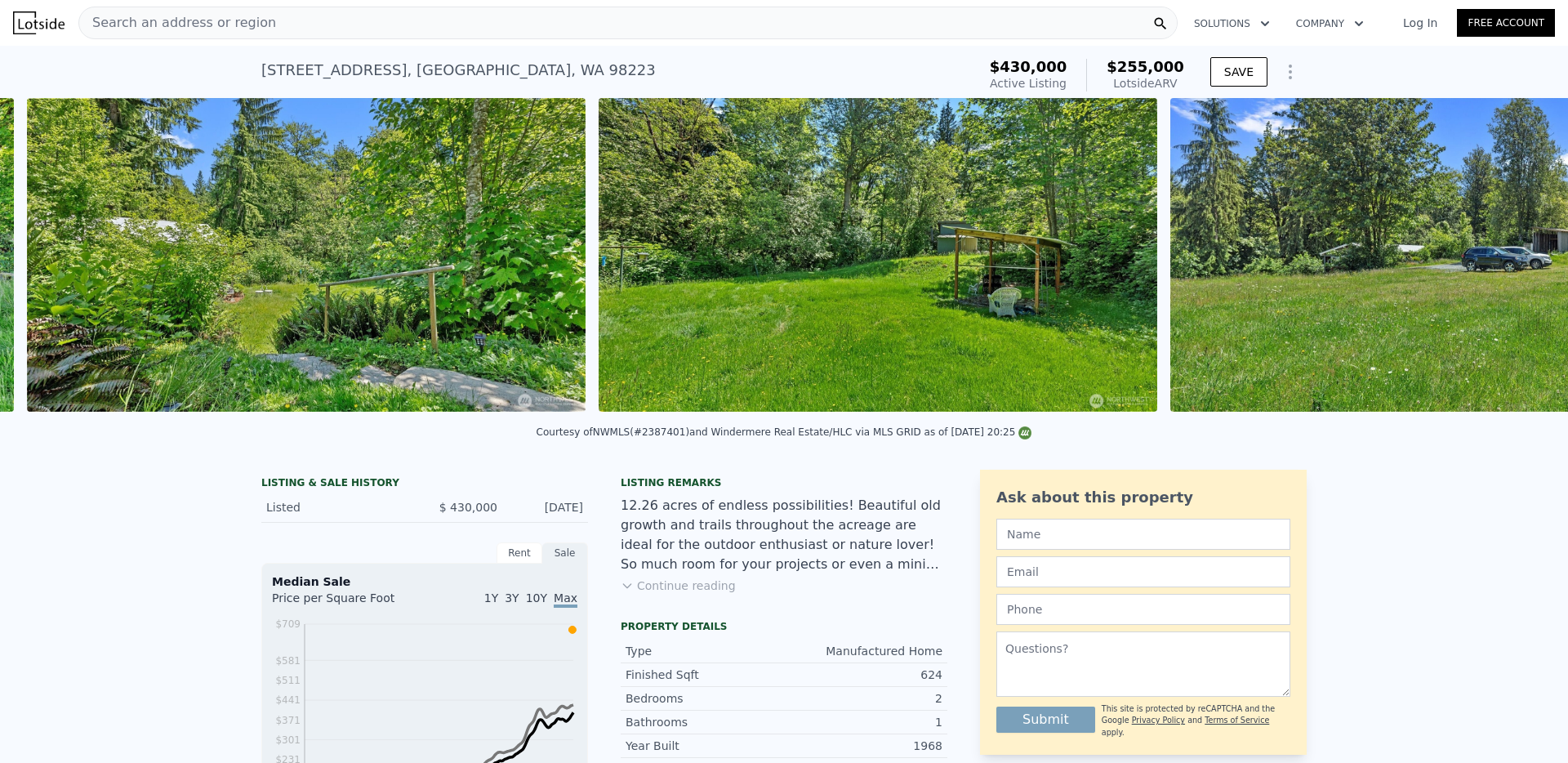
scroll to position [0, 1751]
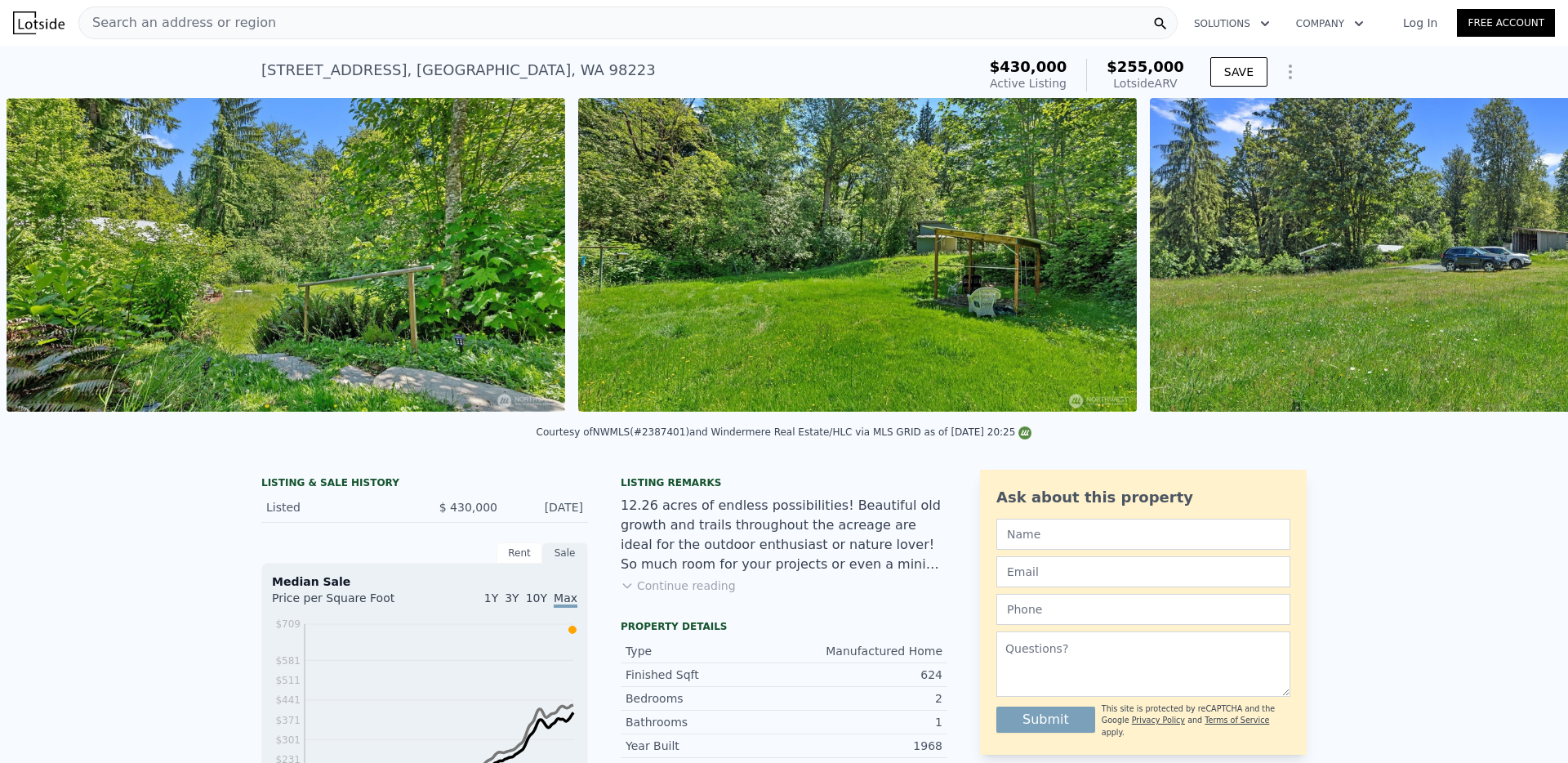
click at [1530, 251] on img at bounding box center [1429, 255] width 558 height 313
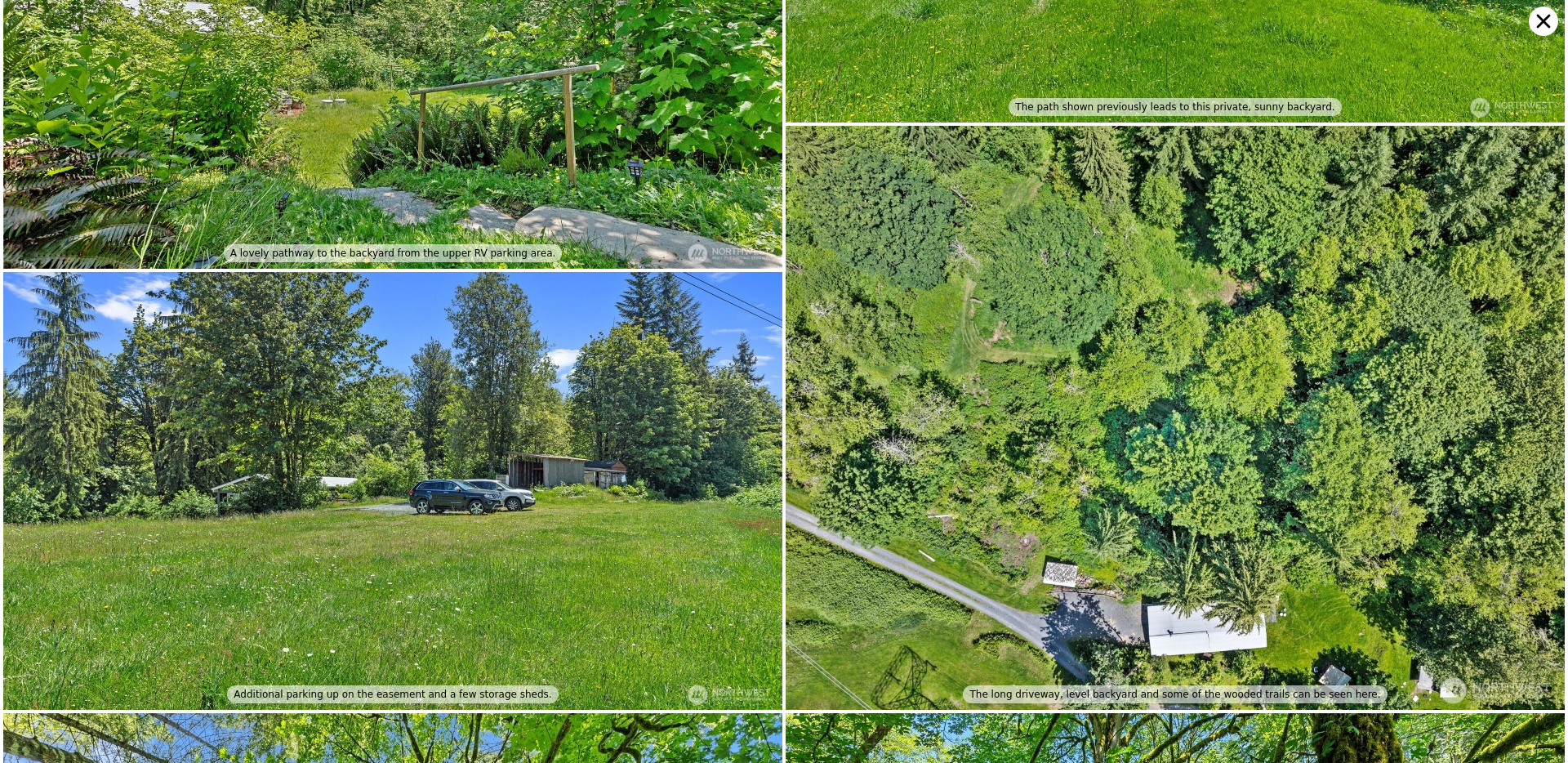
scroll to position [758, 0]
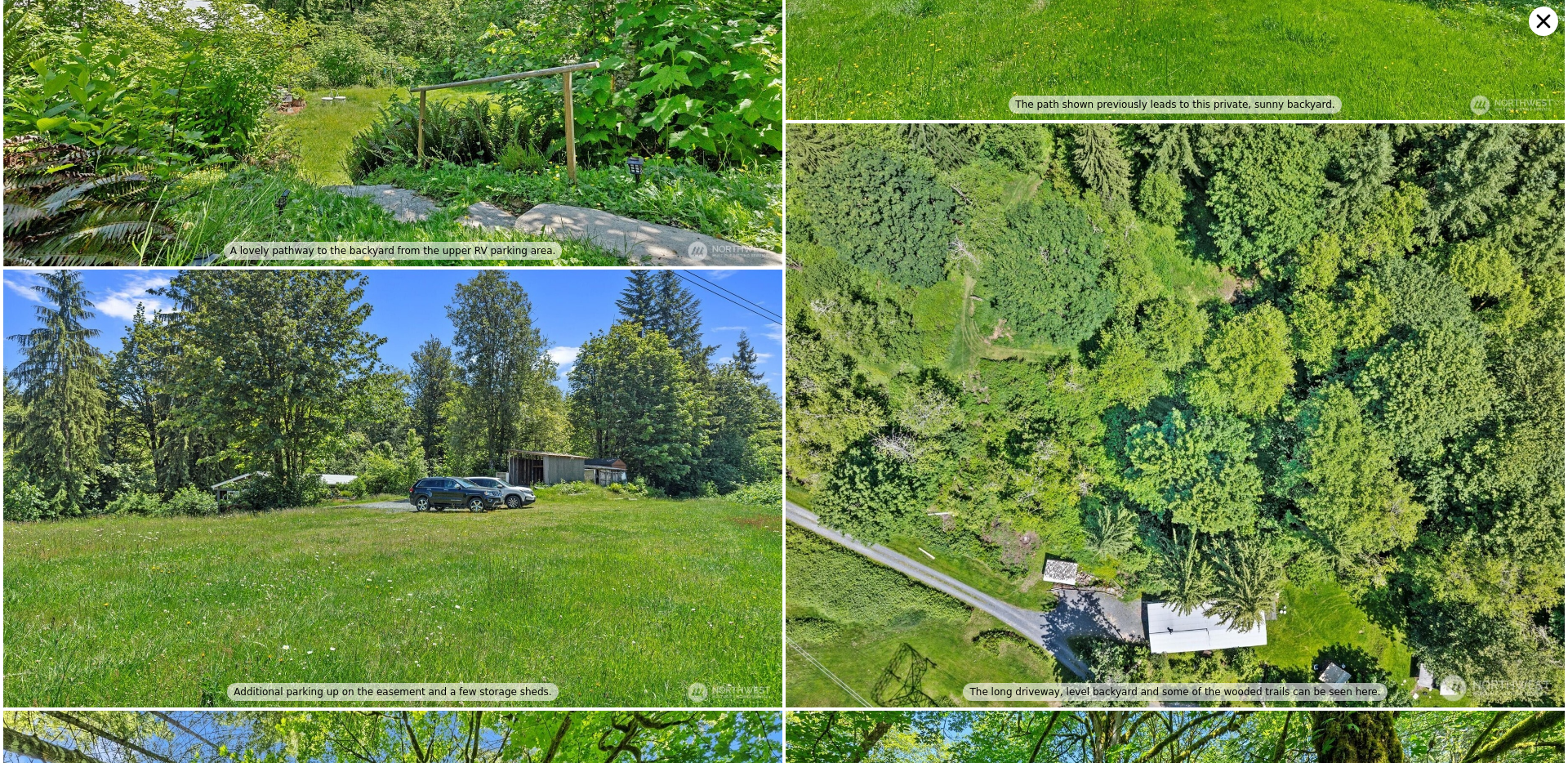
click at [1543, 23] on icon at bounding box center [1544, 21] width 29 height 29
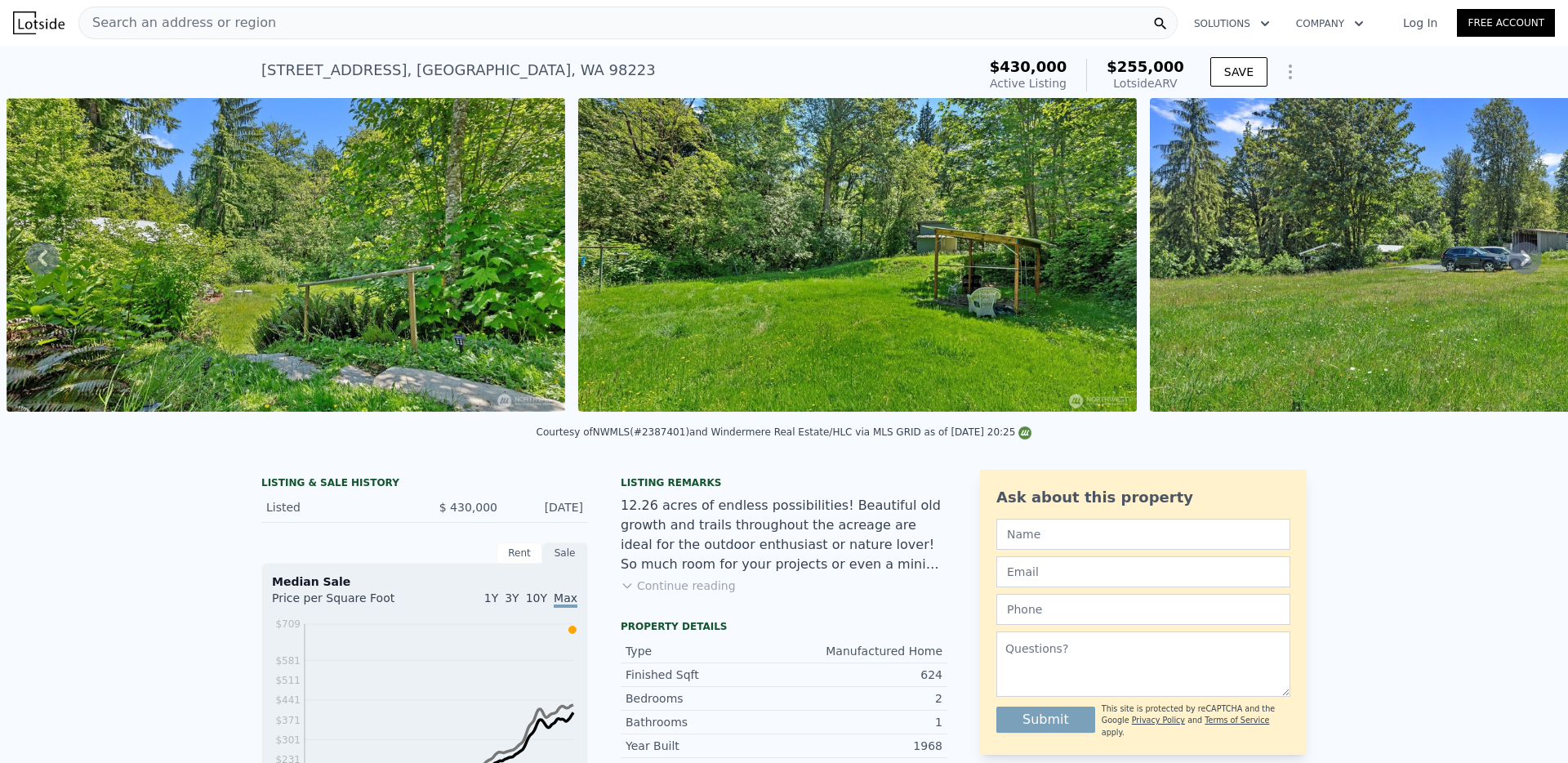
click at [1515, 259] on icon at bounding box center [1526, 259] width 33 height 33
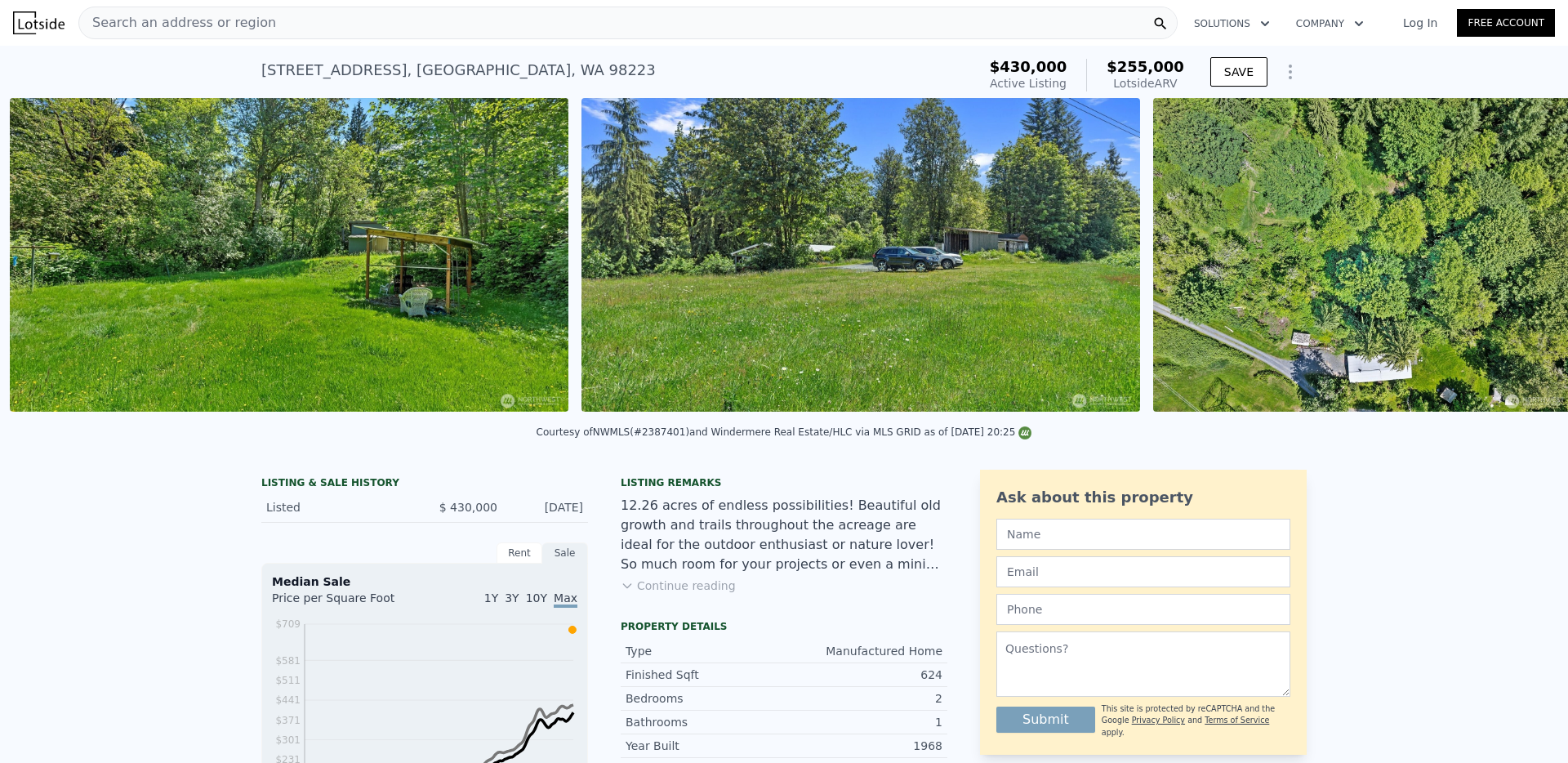
scroll to position [0, 2323]
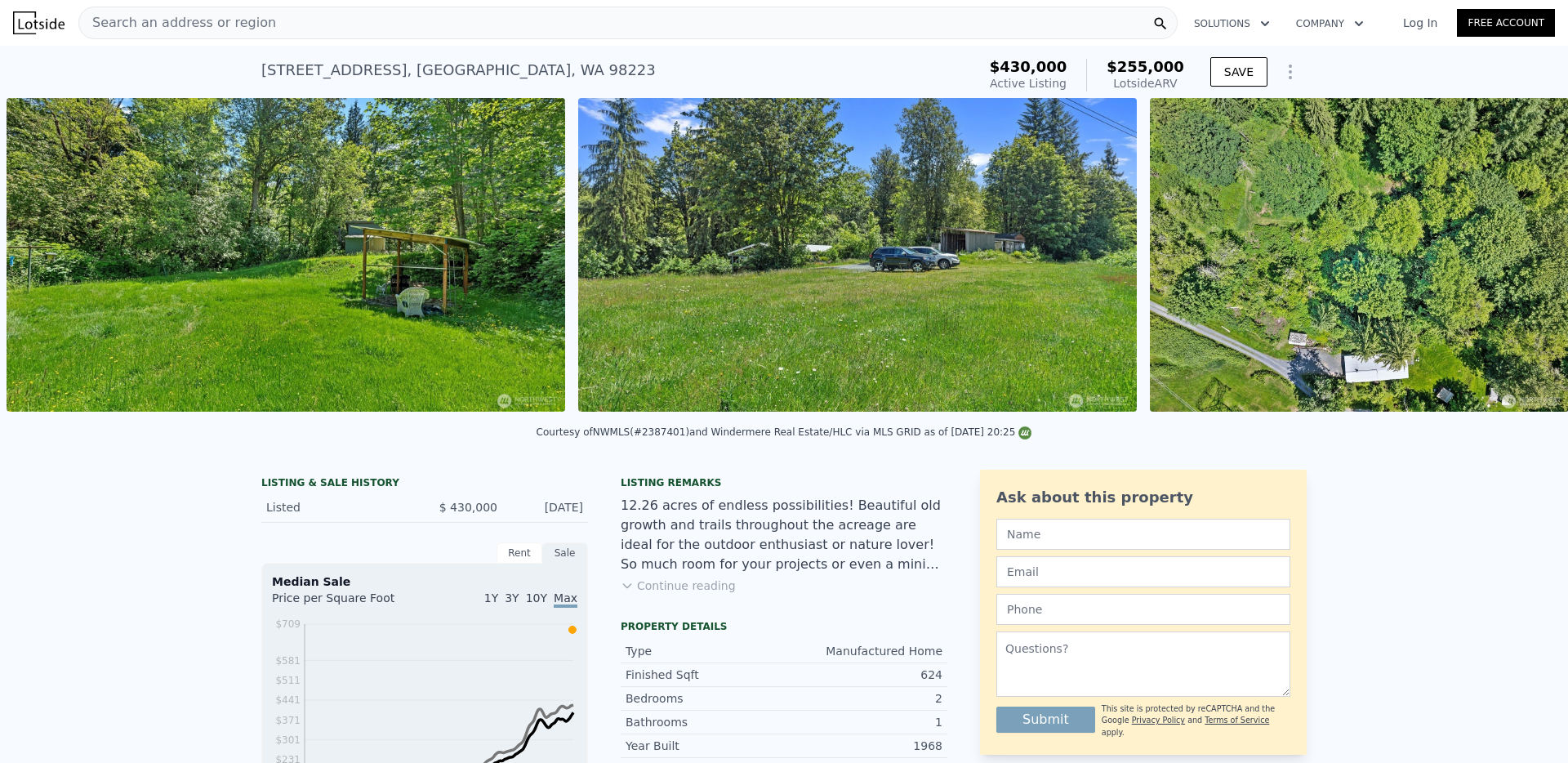
click at [1515, 259] on img at bounding box center [1359, 255] width 419 height 313
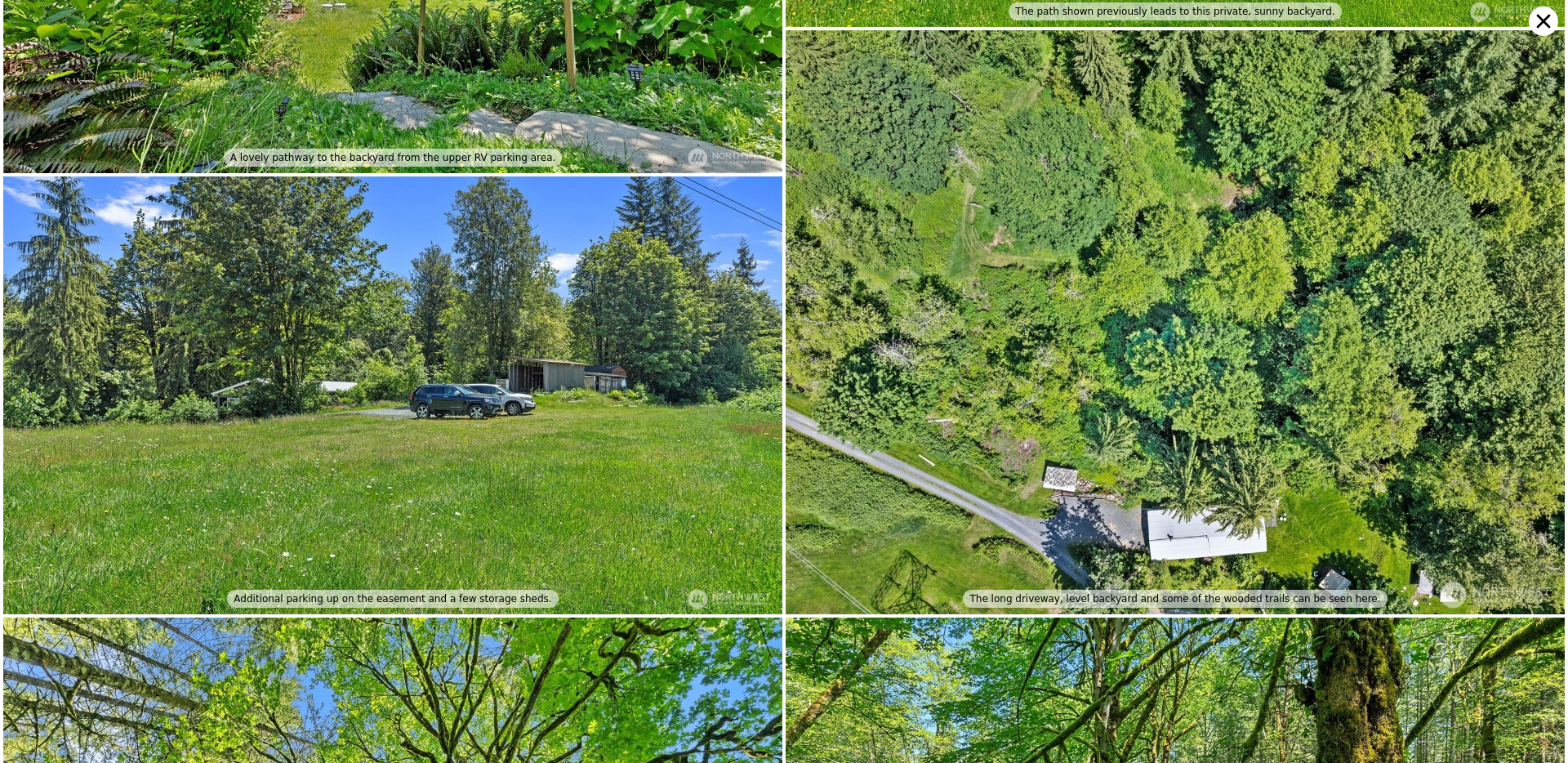
click at [1515, 259] on img at bounding box center [1175, 322] width 779 height 584
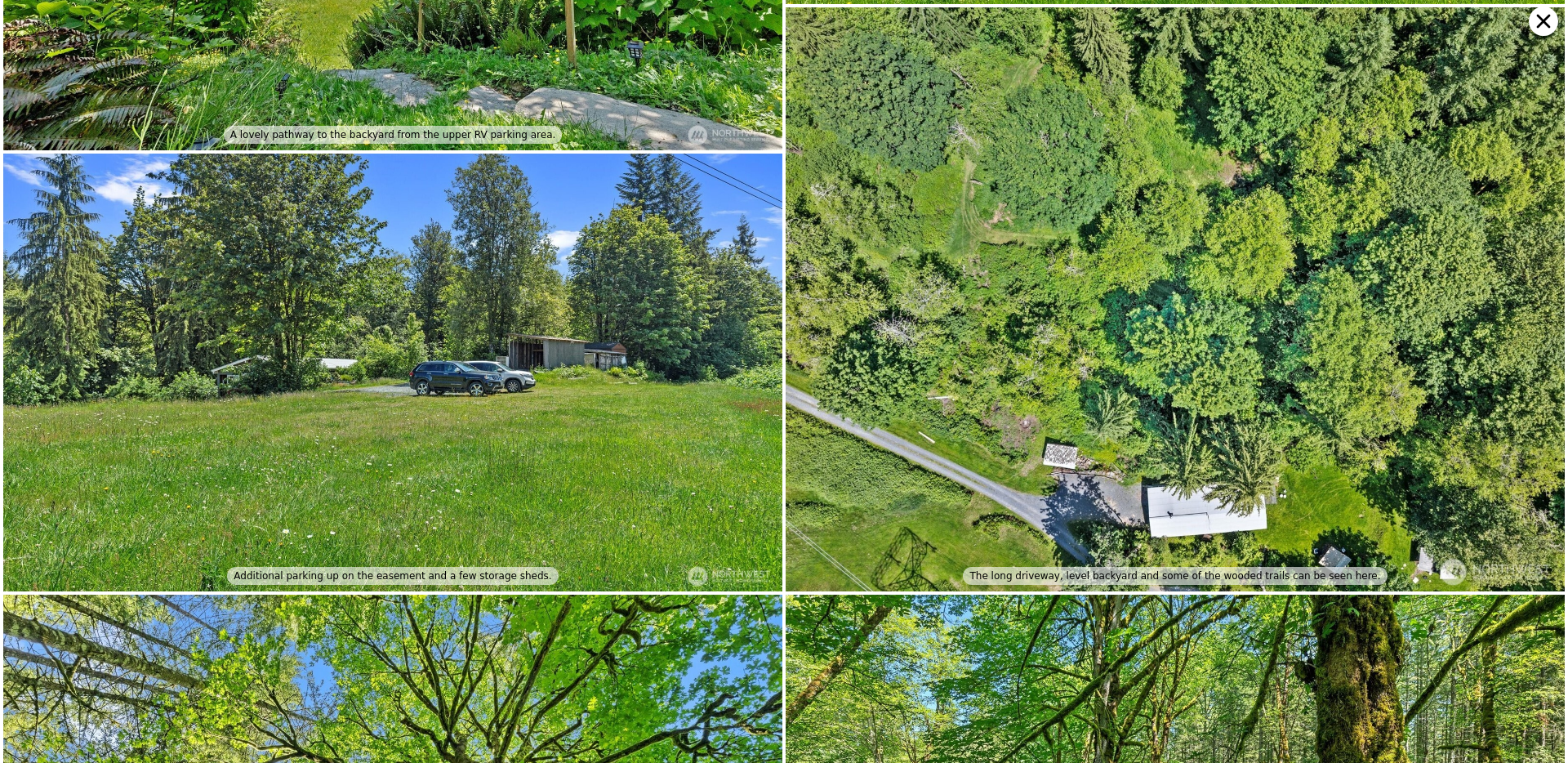
scroll to position [882, 0]
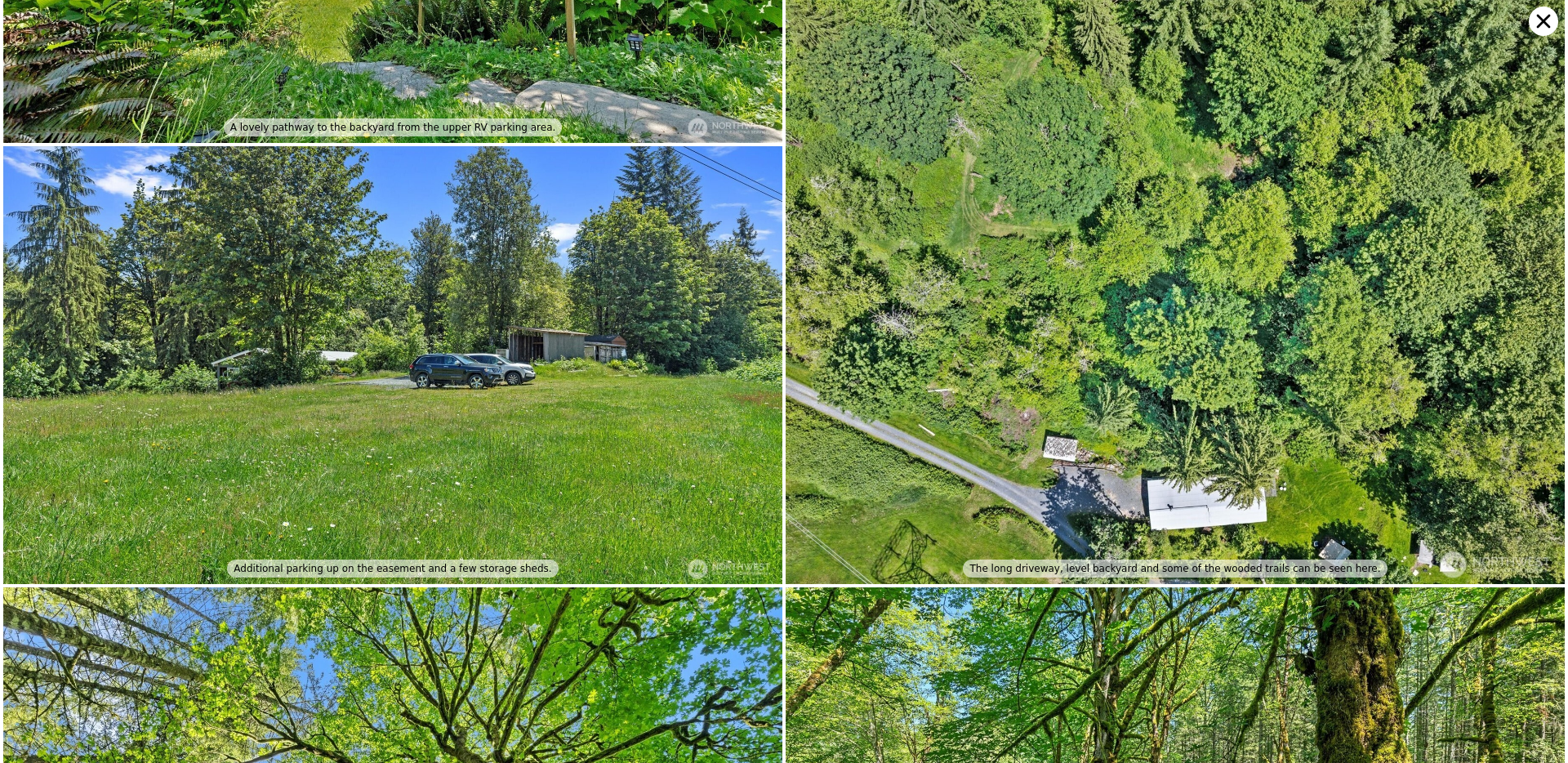
click at [1542, 21] on icon at bounding box center [1544, 21] width 14 height 14
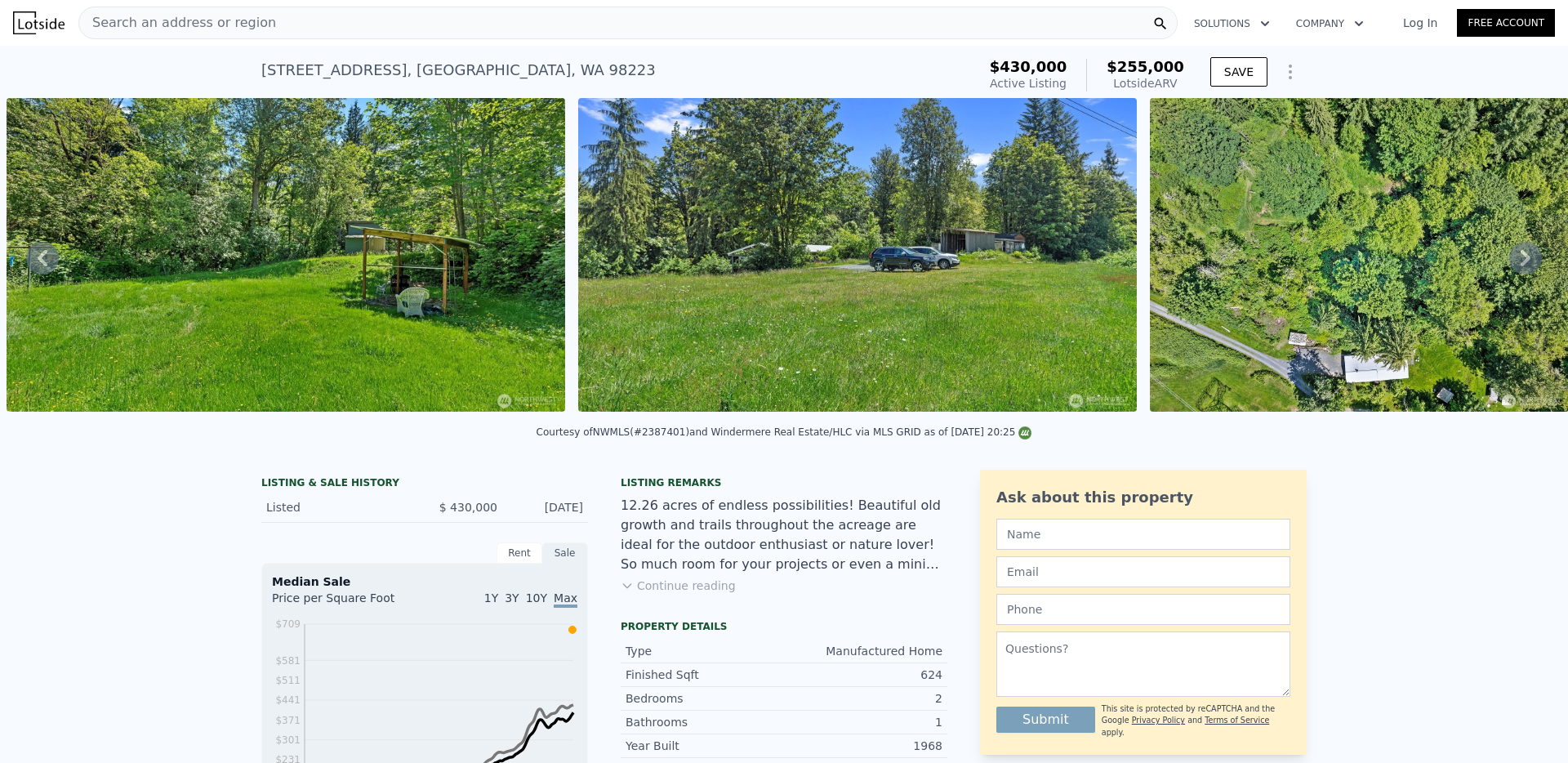
click at [1531, 247] on icon at bounding box center [1526, 259] width 33 height 33
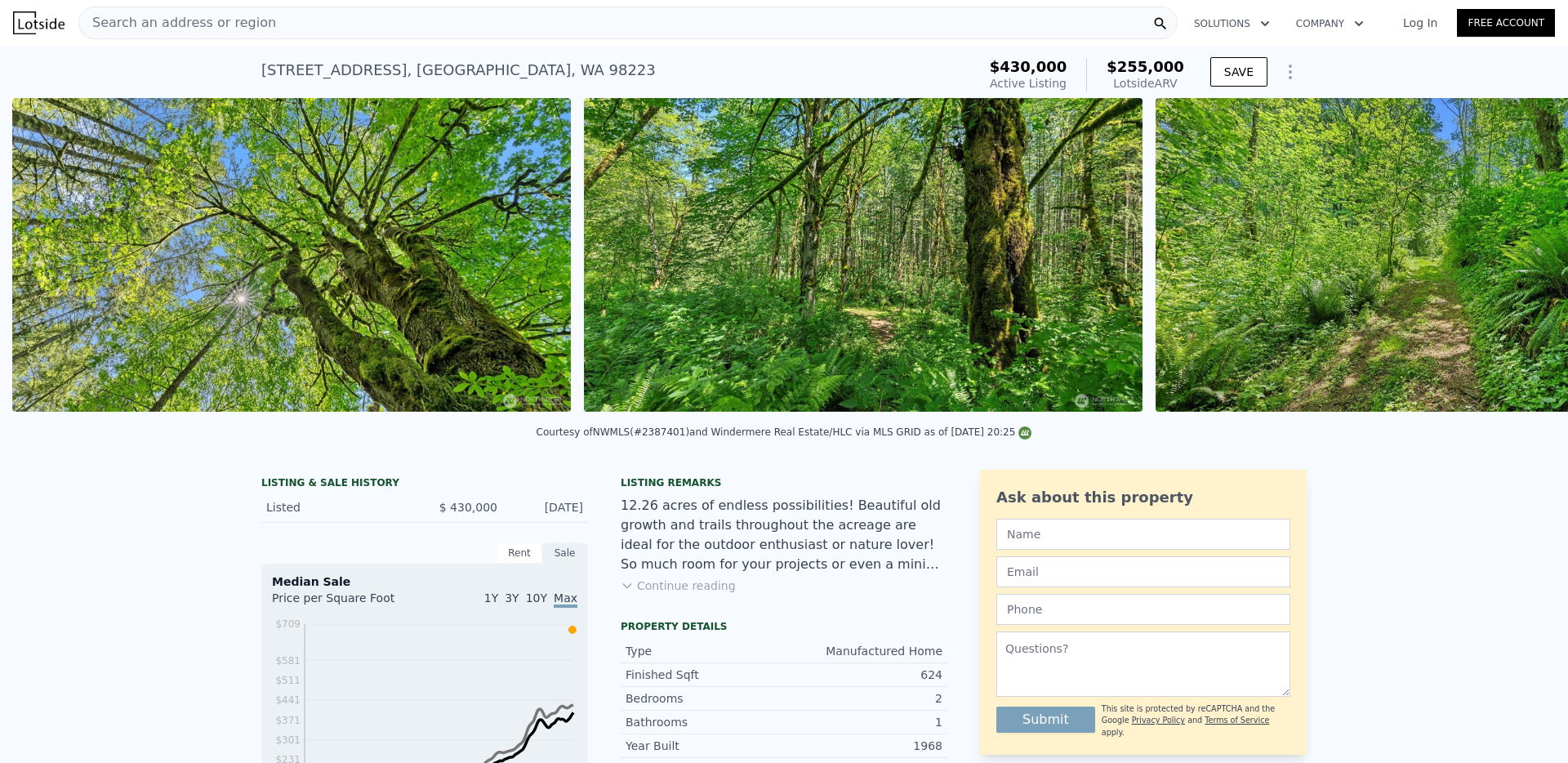
scroll to position [0, 3899]
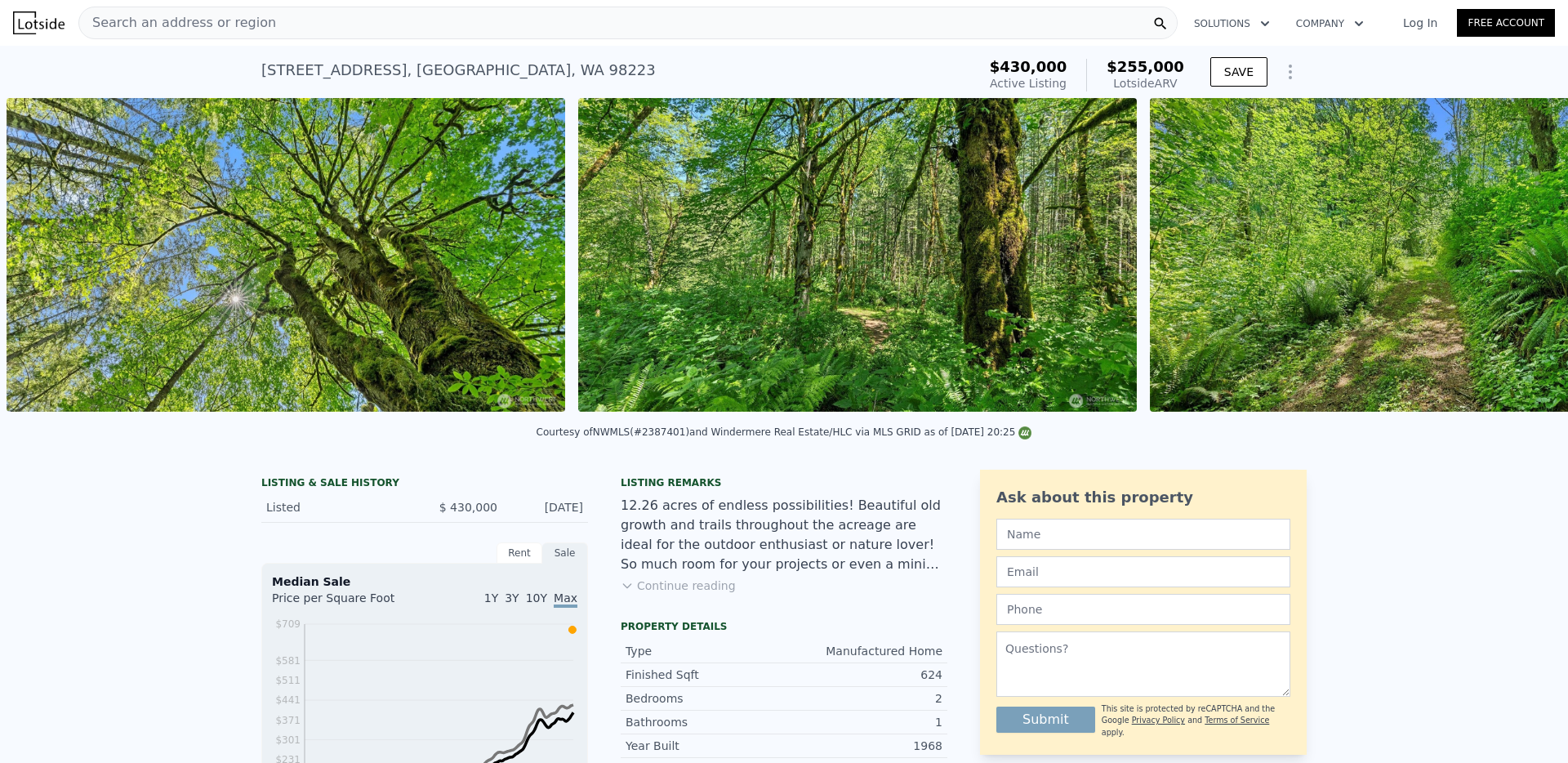
click at [1531, 247] on img at bounding box center [1429, 255] width 558 height 313
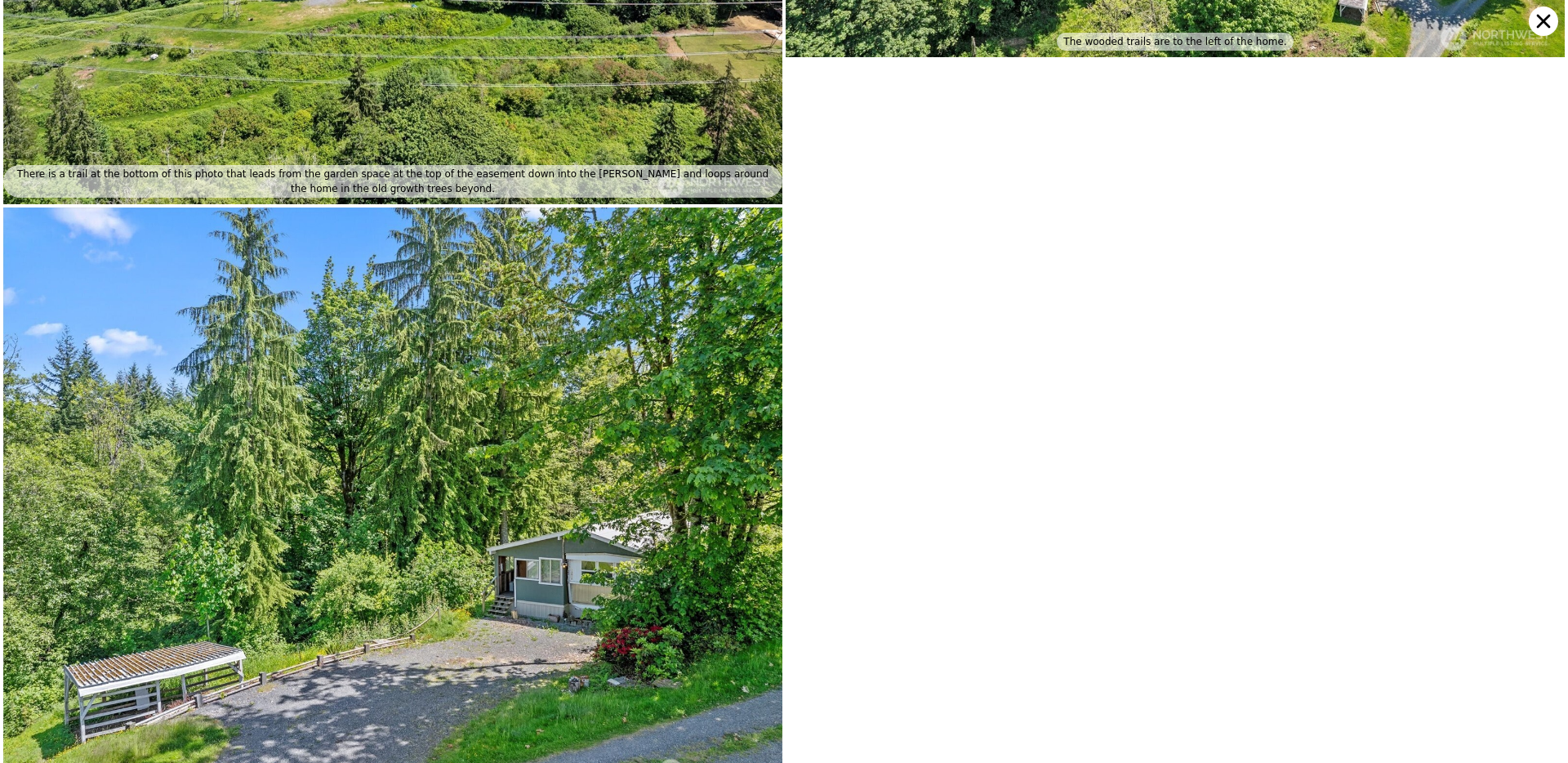
scroll to position [8638, 0]
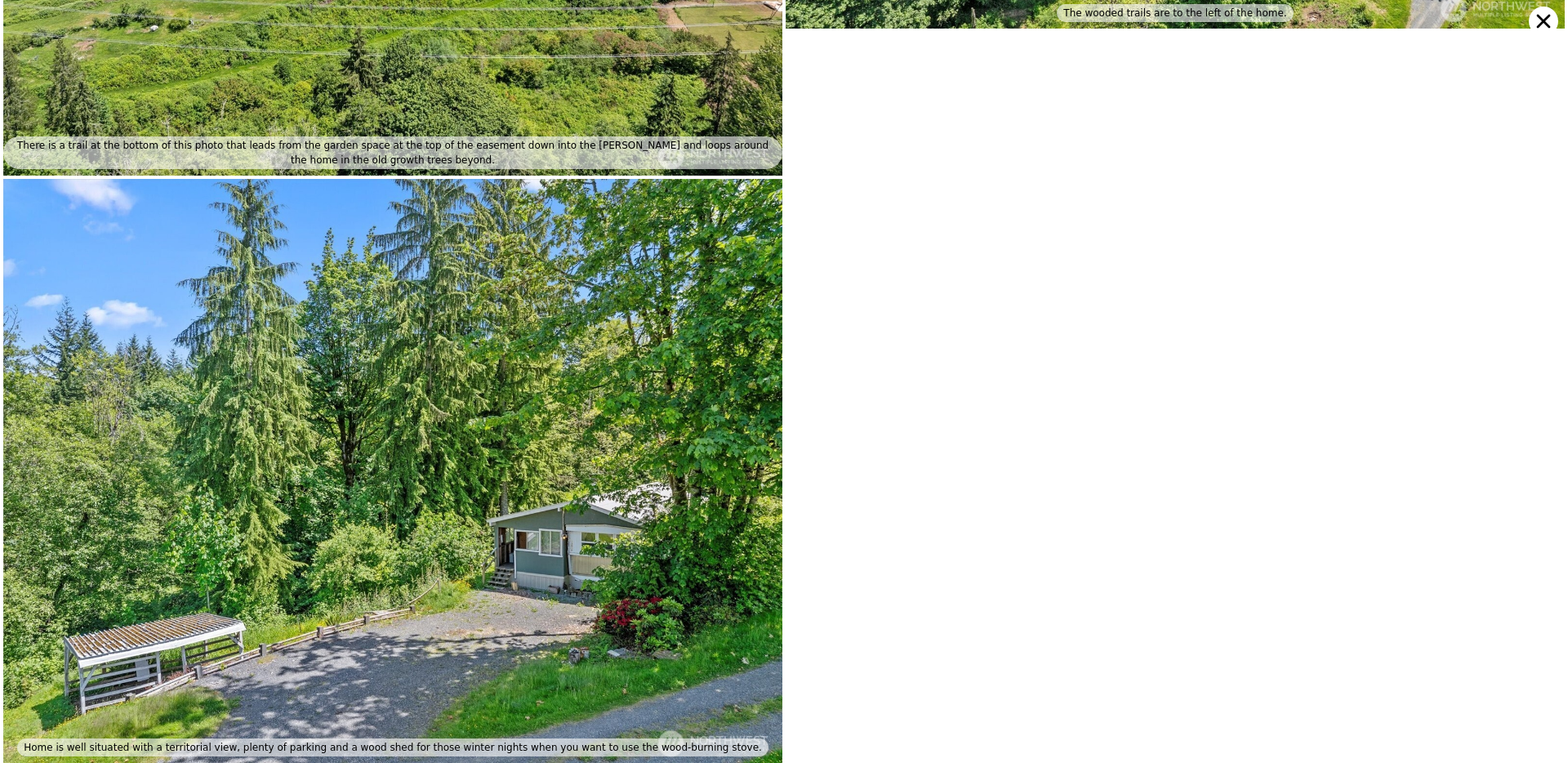
click at [1552, 30] on icon at bounding box center [1544, 21] width 29 height 29
